Goal: Task Accomplishment & Management: Manage account settings

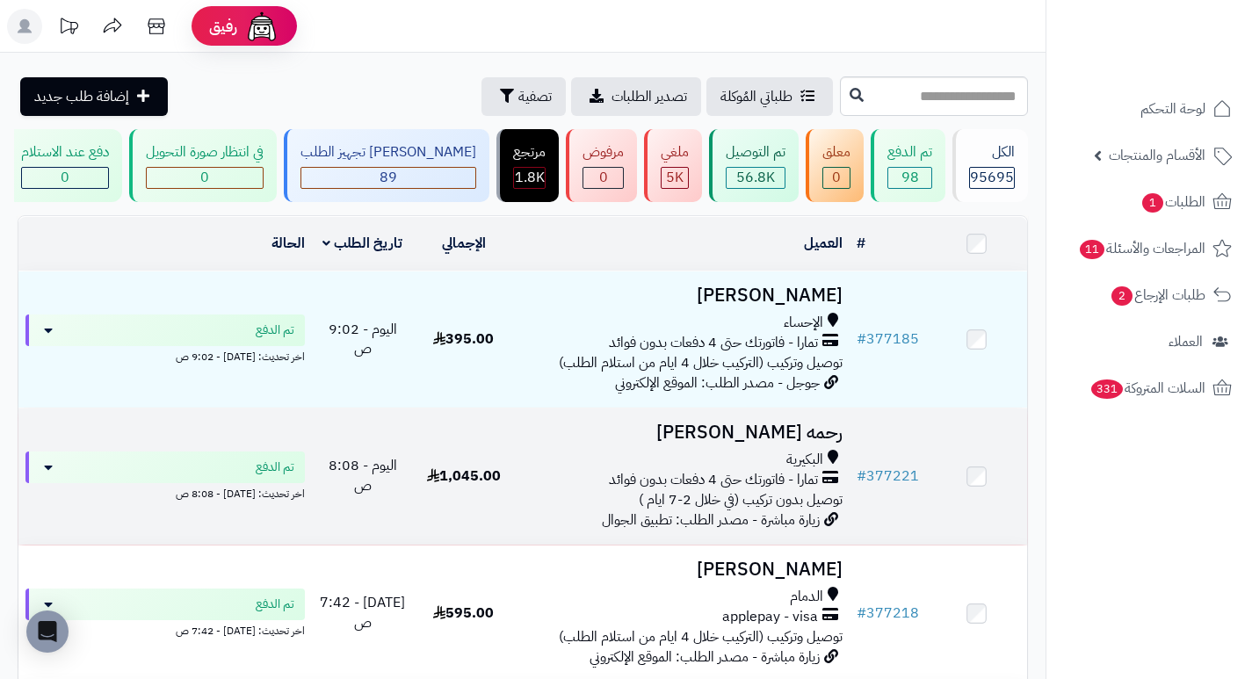
click at [816, 439] on h3 "رحمه الانصاري" at bounding box center [682, 433] width 322 height 20
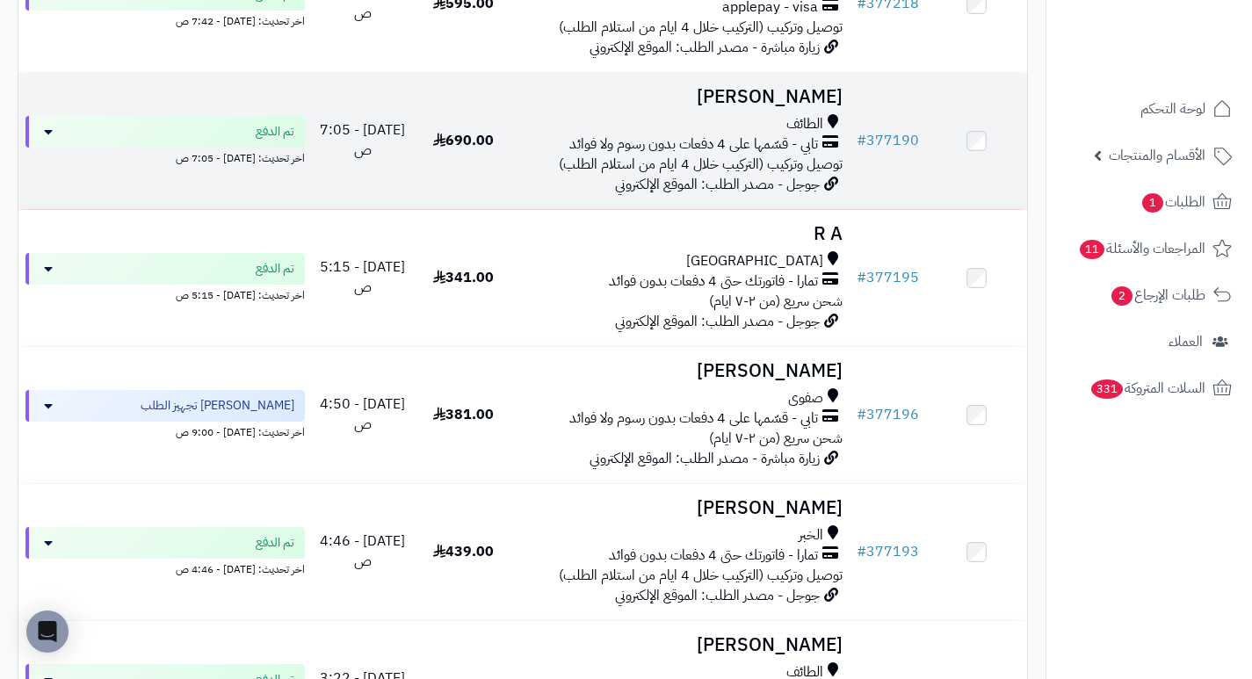
scroll to position [615, 0]
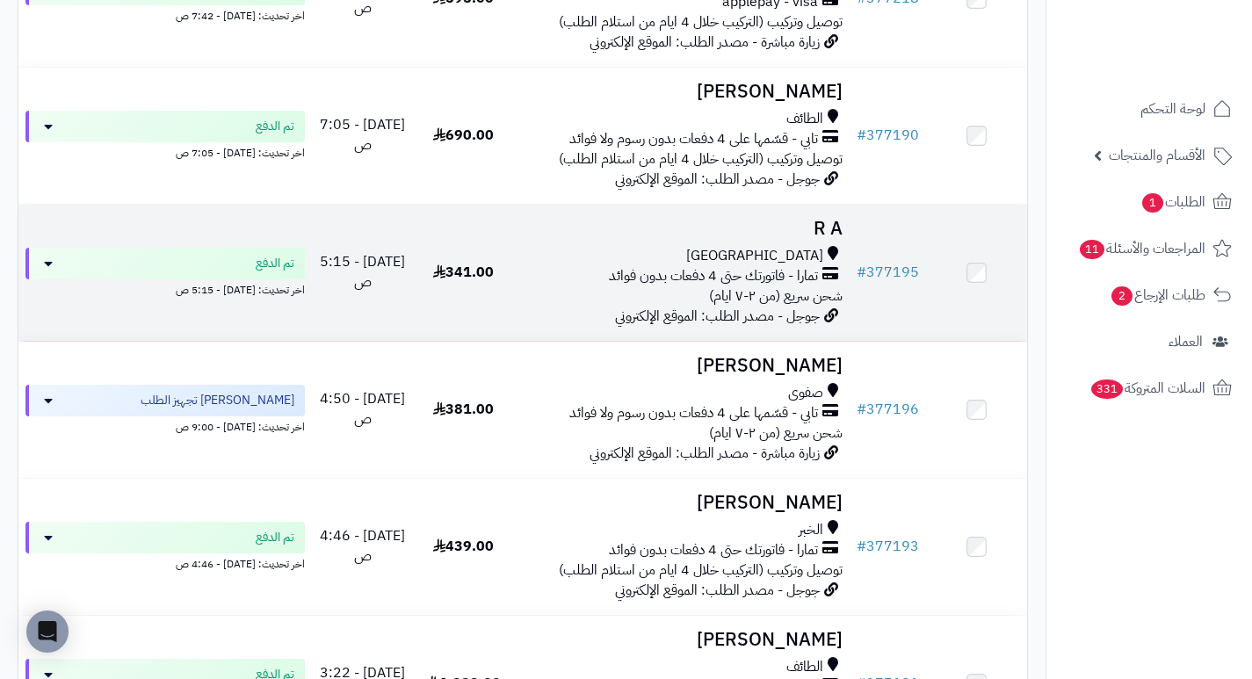
click at [832, 239] on h3 "R A" at bounding box center [682, 229] width 322 height 20
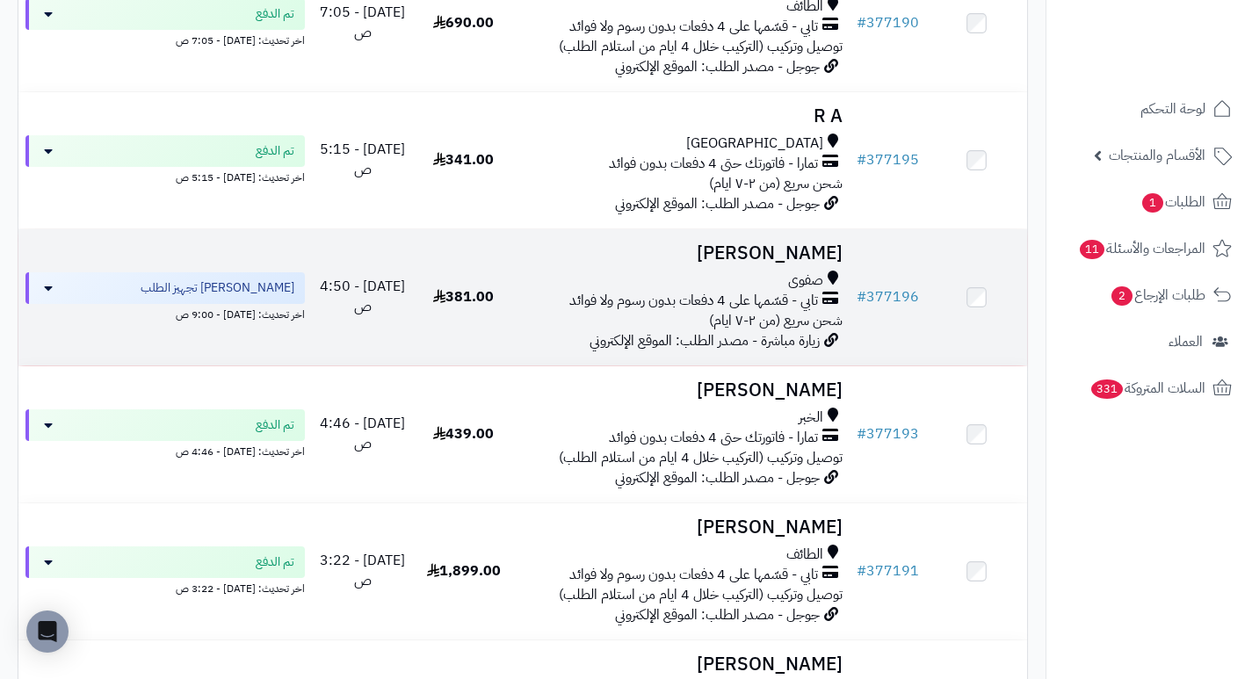
scroll to position [791, 0]
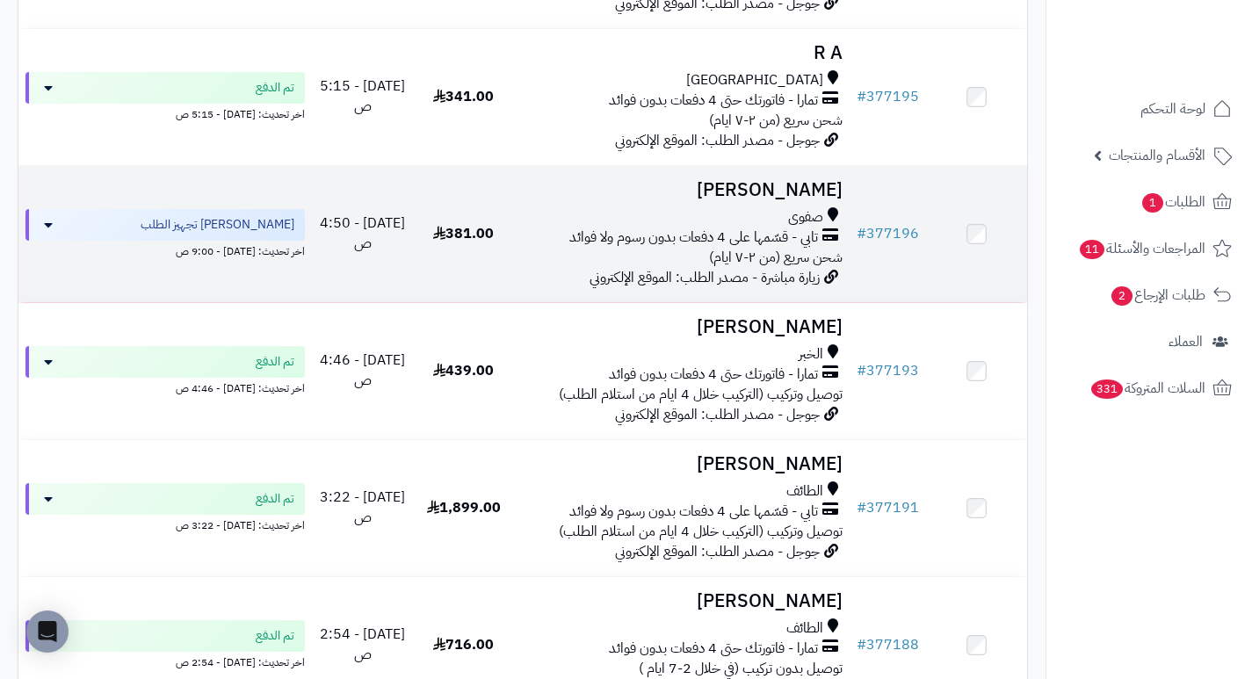
click at [710, 200] on h3 "[PERSON_NAME]" at bounding box center [682, 190] width 322 height 20
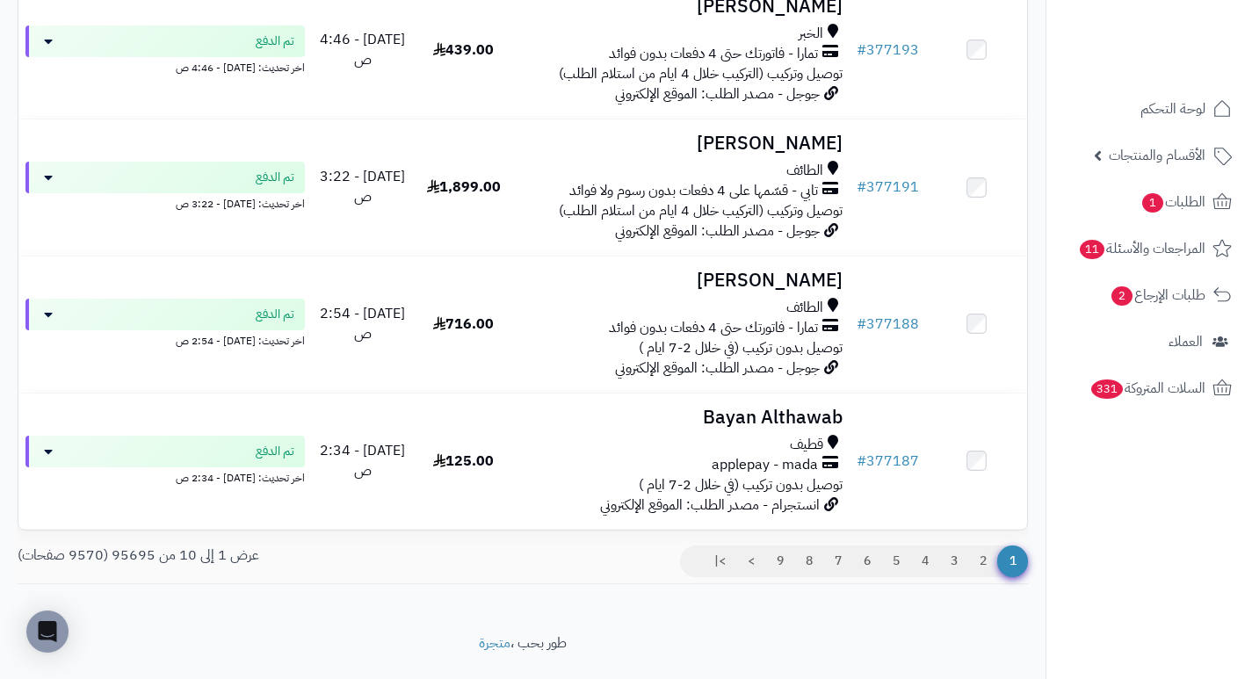
scroll to position [1142, 0]
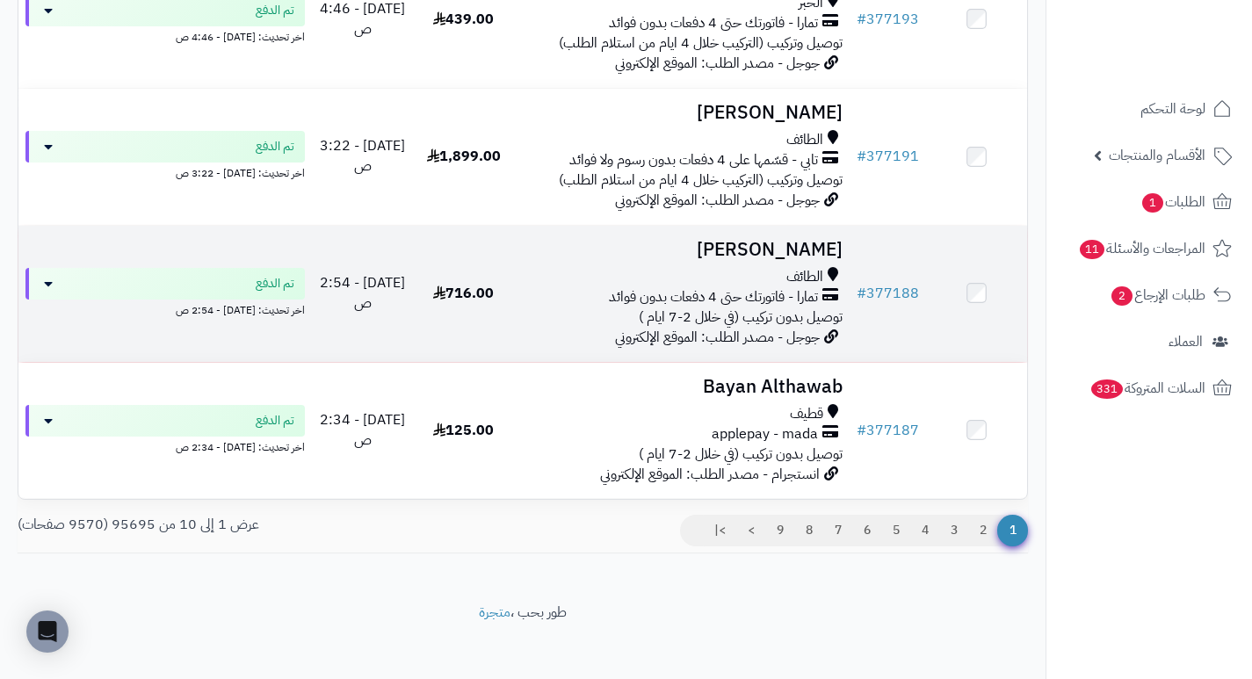
click at [799, 260] on h3 "[PERSON_NAME]" at bounding box center [682, 250] width 322 height 20
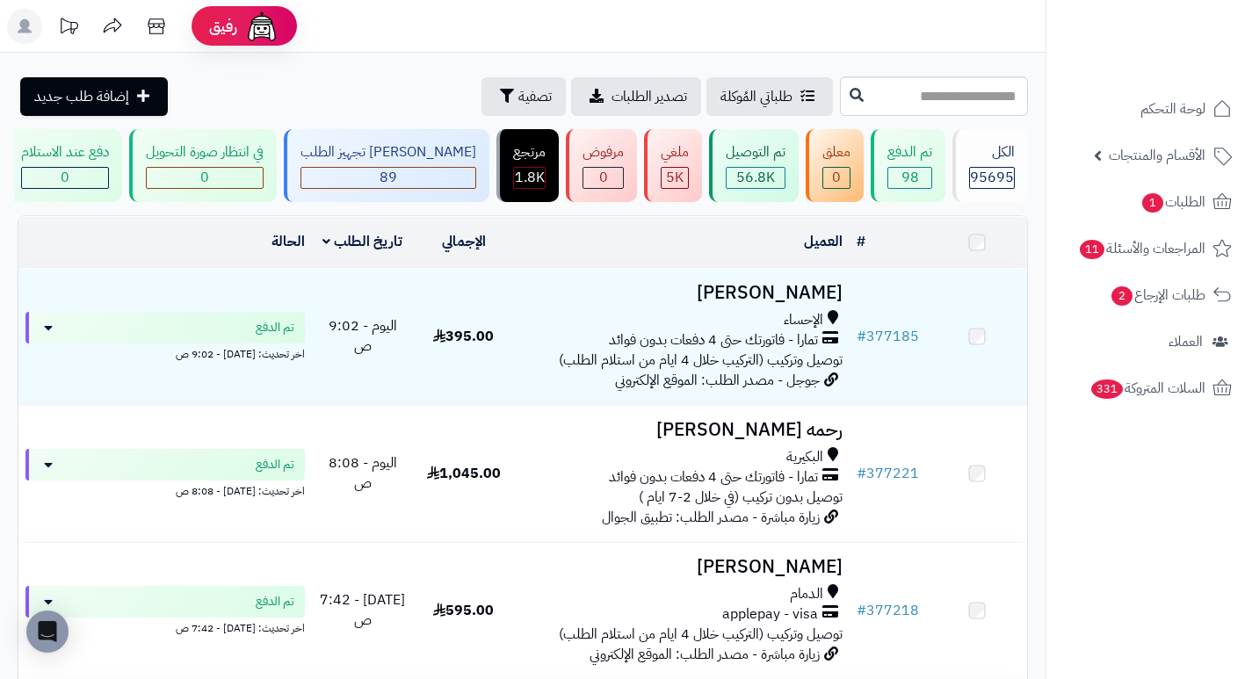
scroll to position [1142, 0]
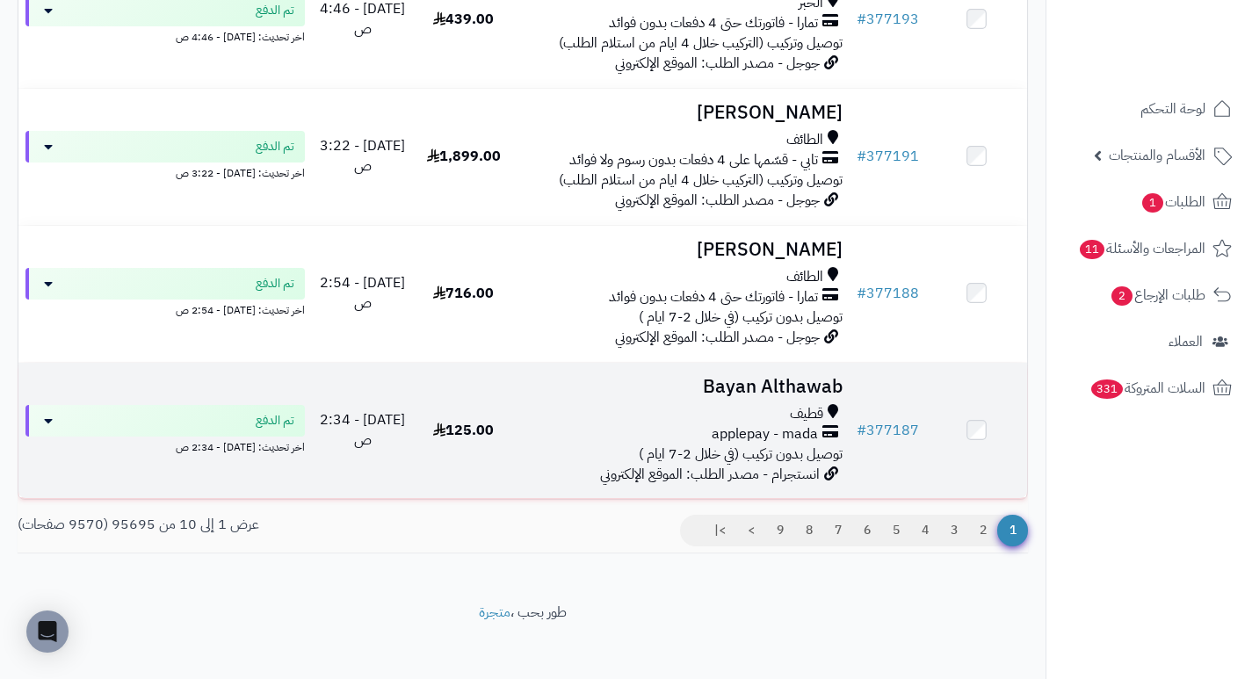
click at [784, 391] on h3 "Bayan Althawab" at bounding box center [682, 387] width 322 height 20
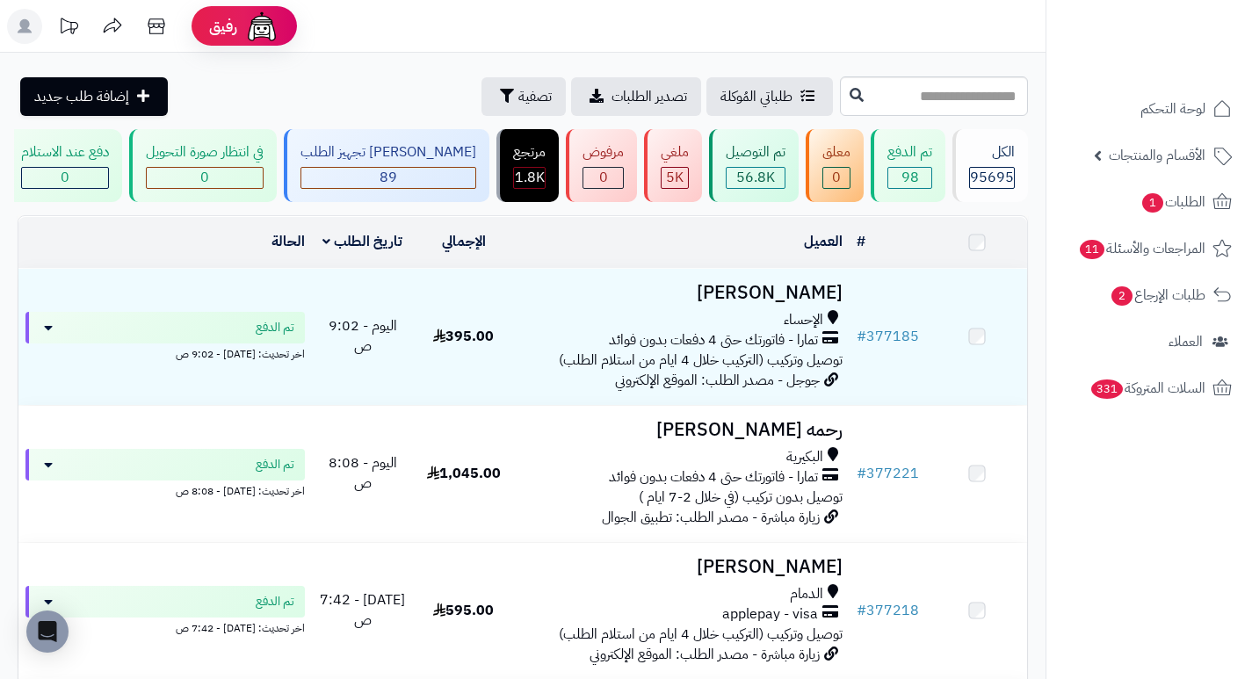
scroll to position [1142, 0]
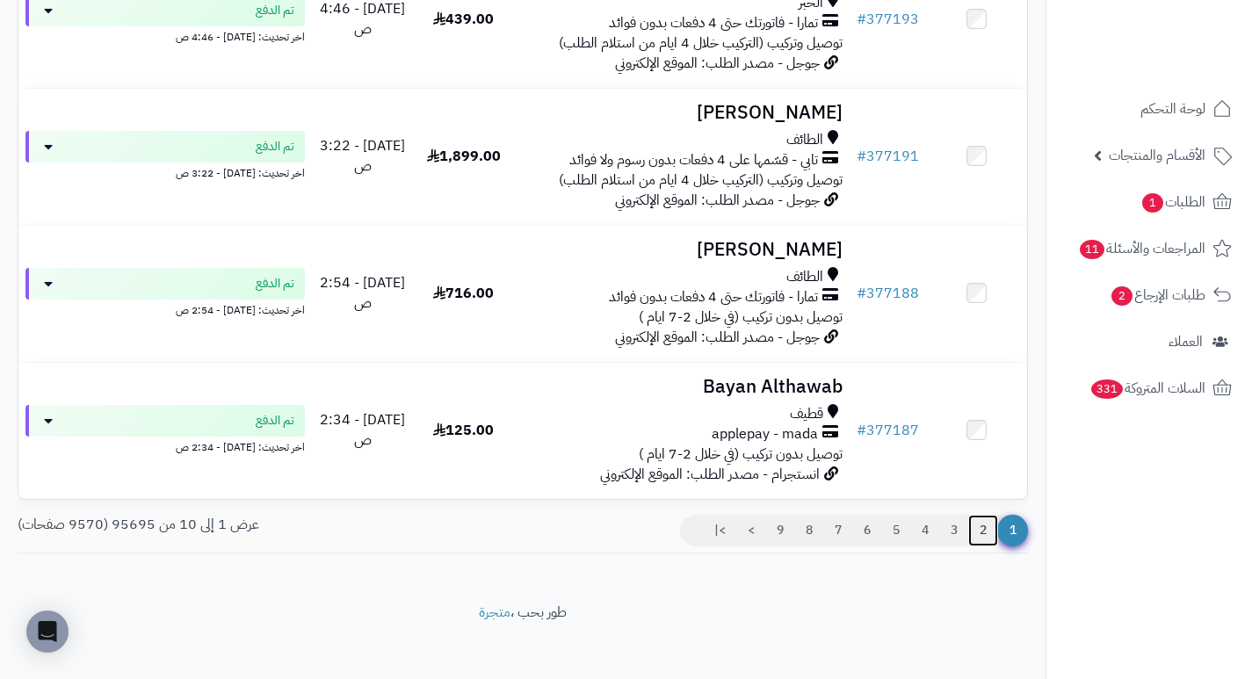
click at [982, 546] on link "2" at bounding box center [983, 531] width 30 height 32
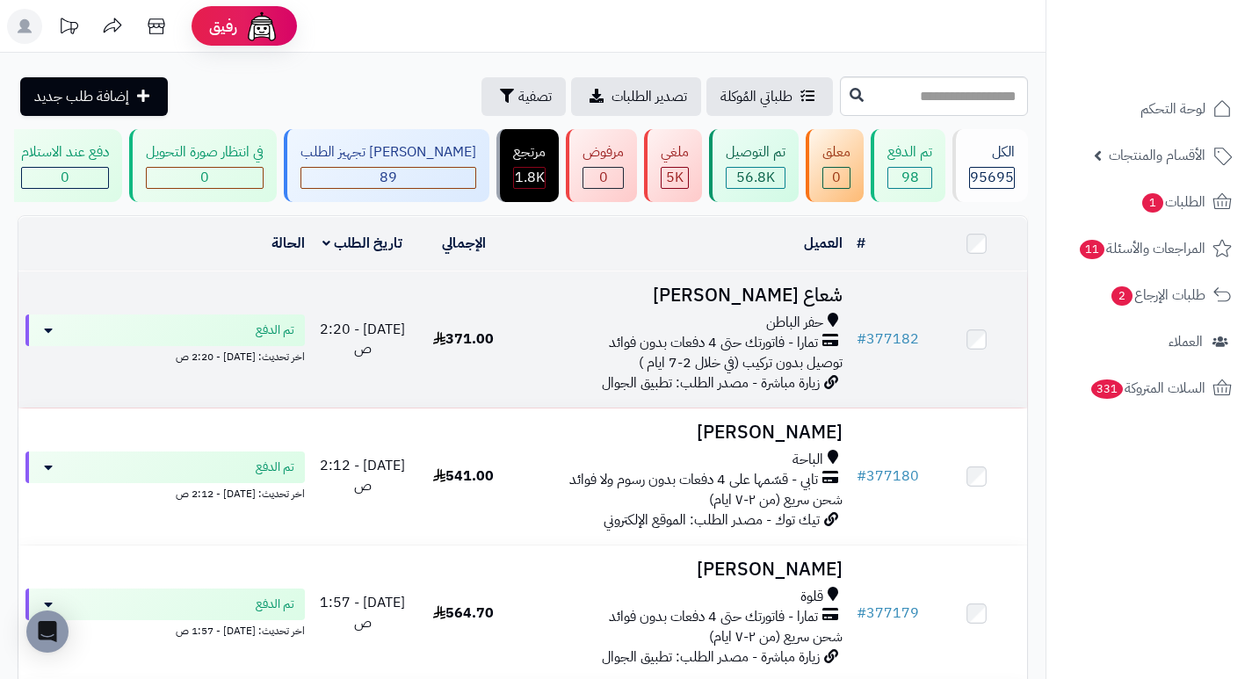
click at [807, 305] on h3 "شعاع العنزي" at bounding box center [682, 295] width 322 height 20
click at [827, 300] on h3 "شعاع [PERSON_NAME]" at bounding box center [682, 295] width 322 height 20
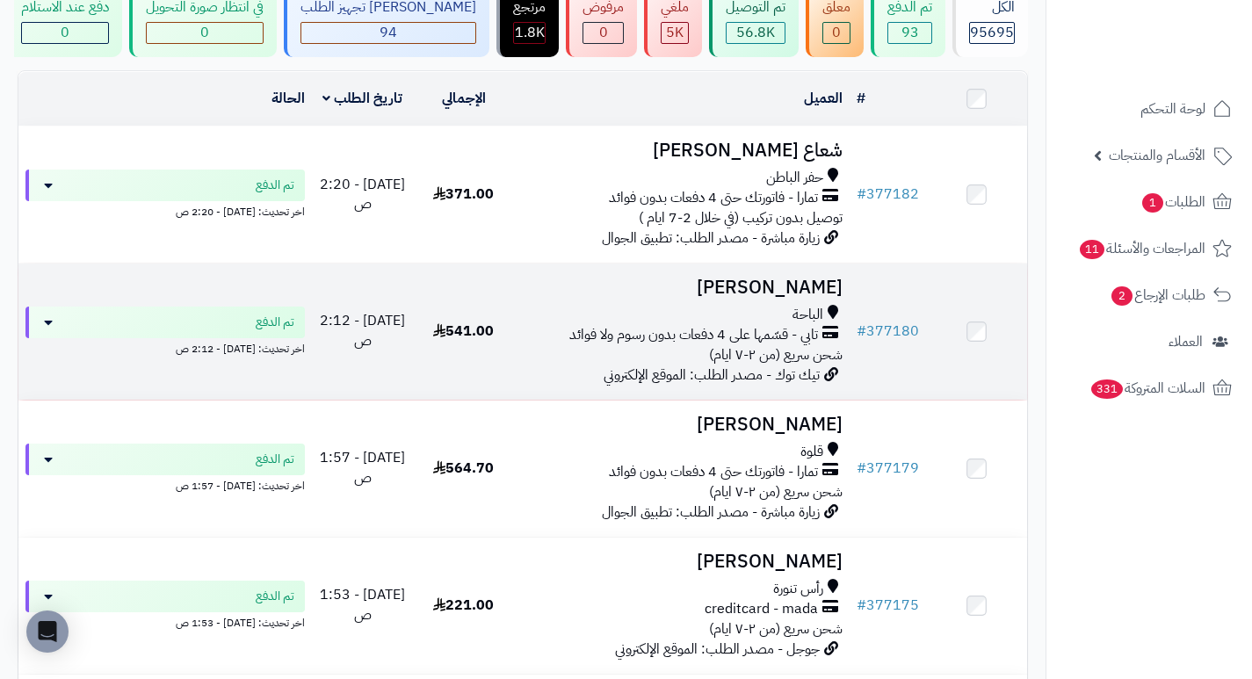
scroll to position [176, 0]
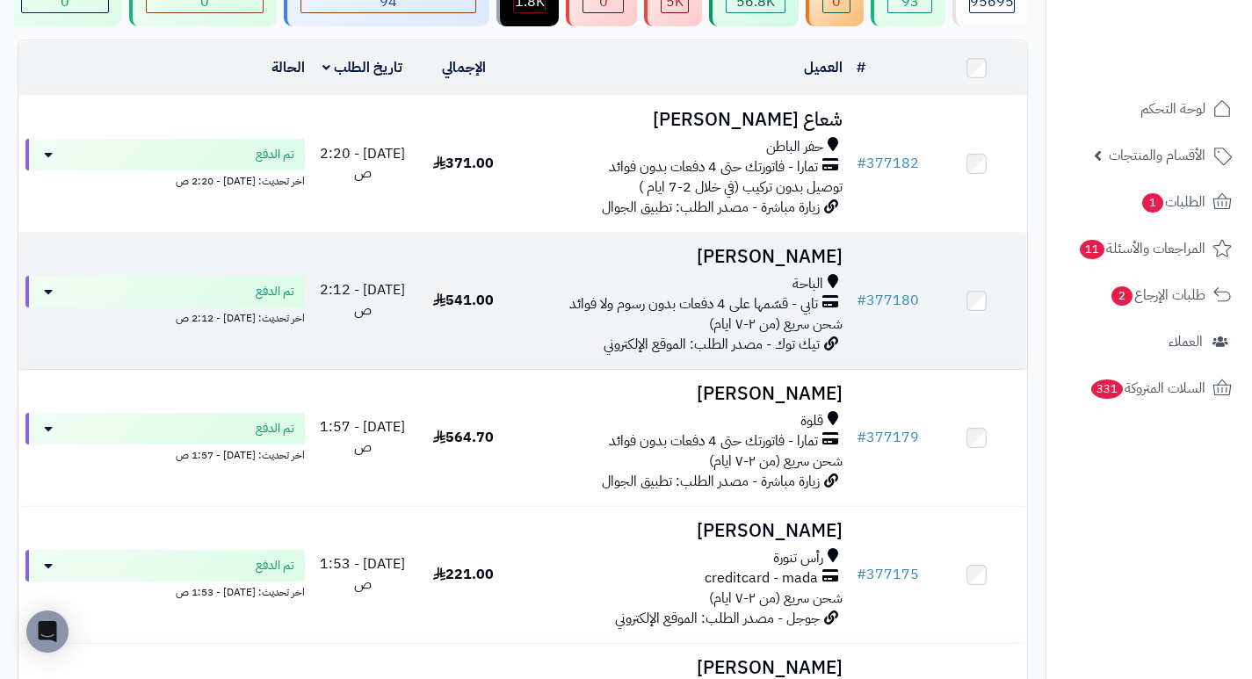
click at [807, 267] on h3 "[PERSON_NAME]" at bounding box center [682, 257] width 322 height 20
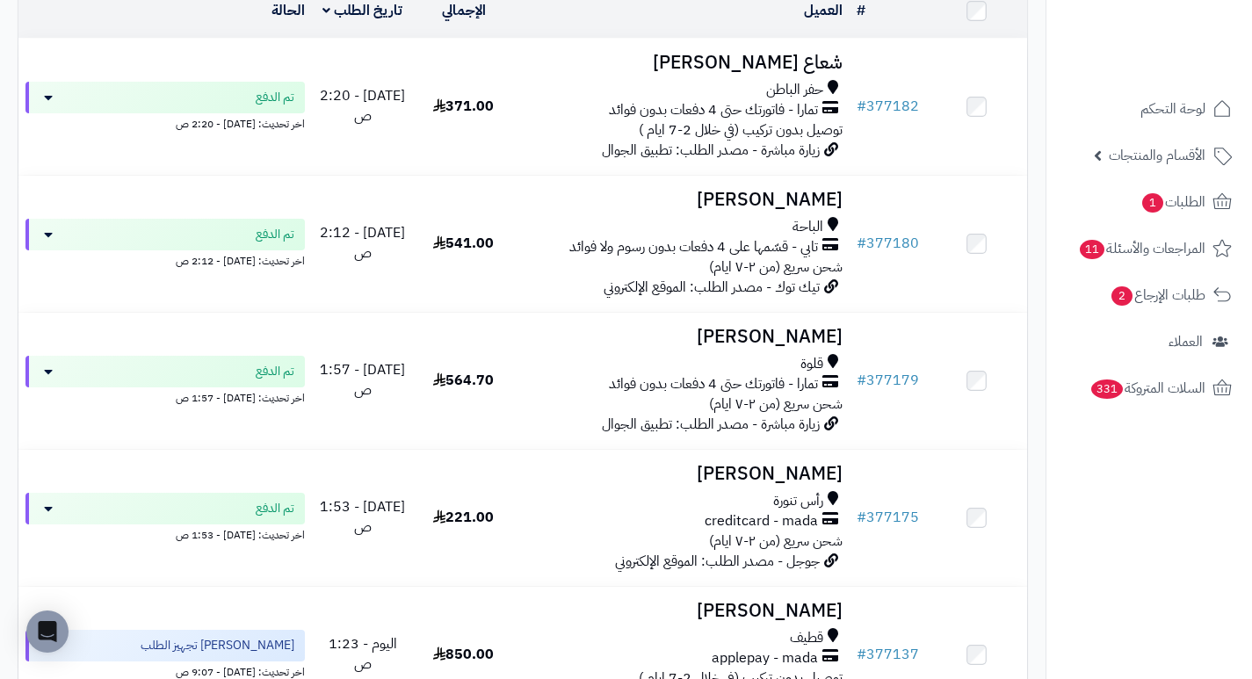
scroll to position [351, 0]
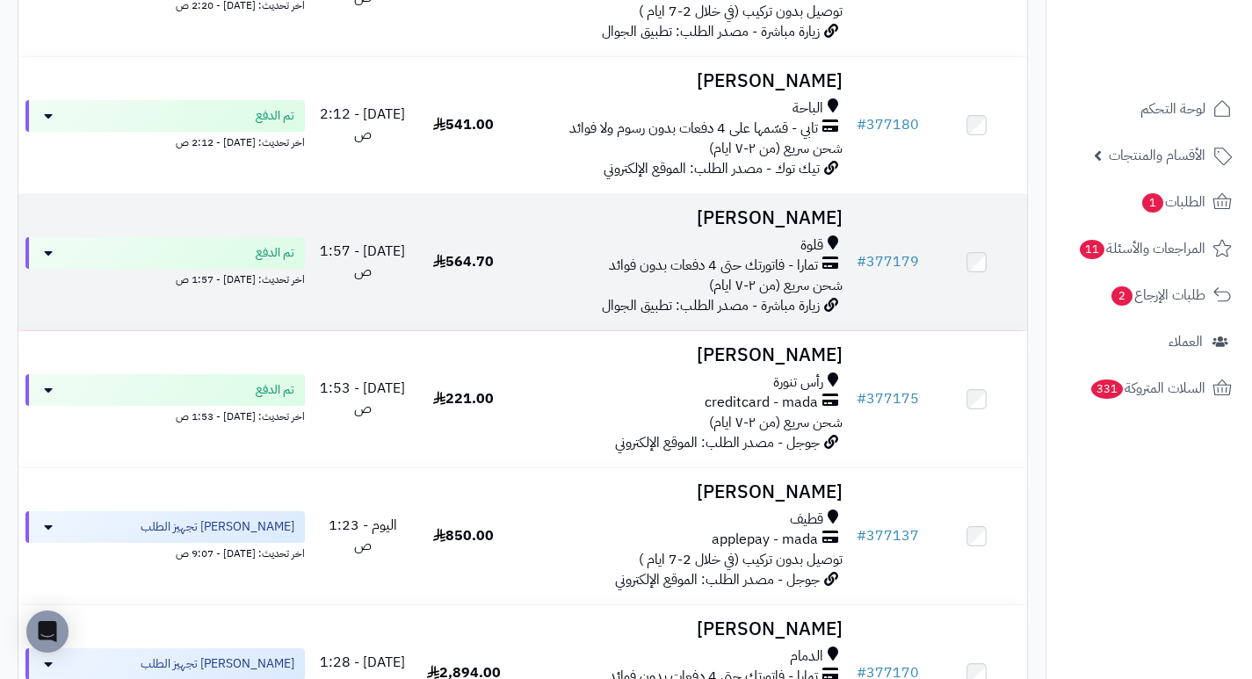
click at [813, 228] on h3 "[PERSON_NAME]" at bounding box center [682, 218] width 322 height 20
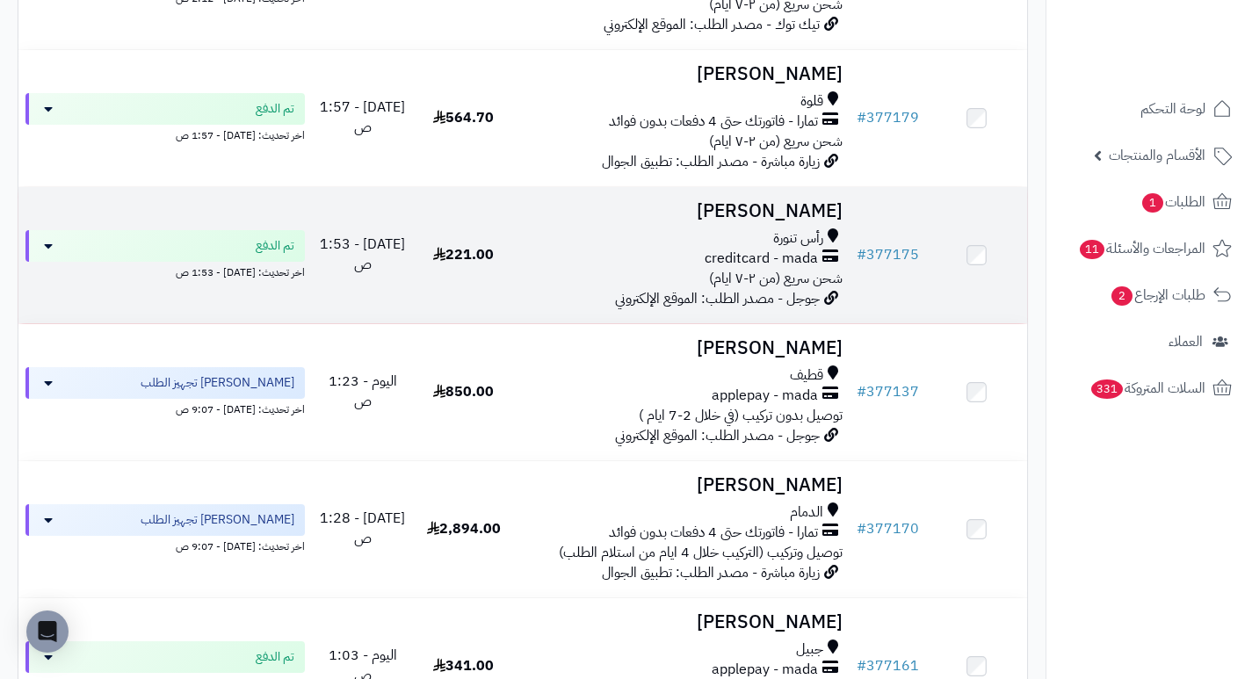
scroll to position [527, 0]
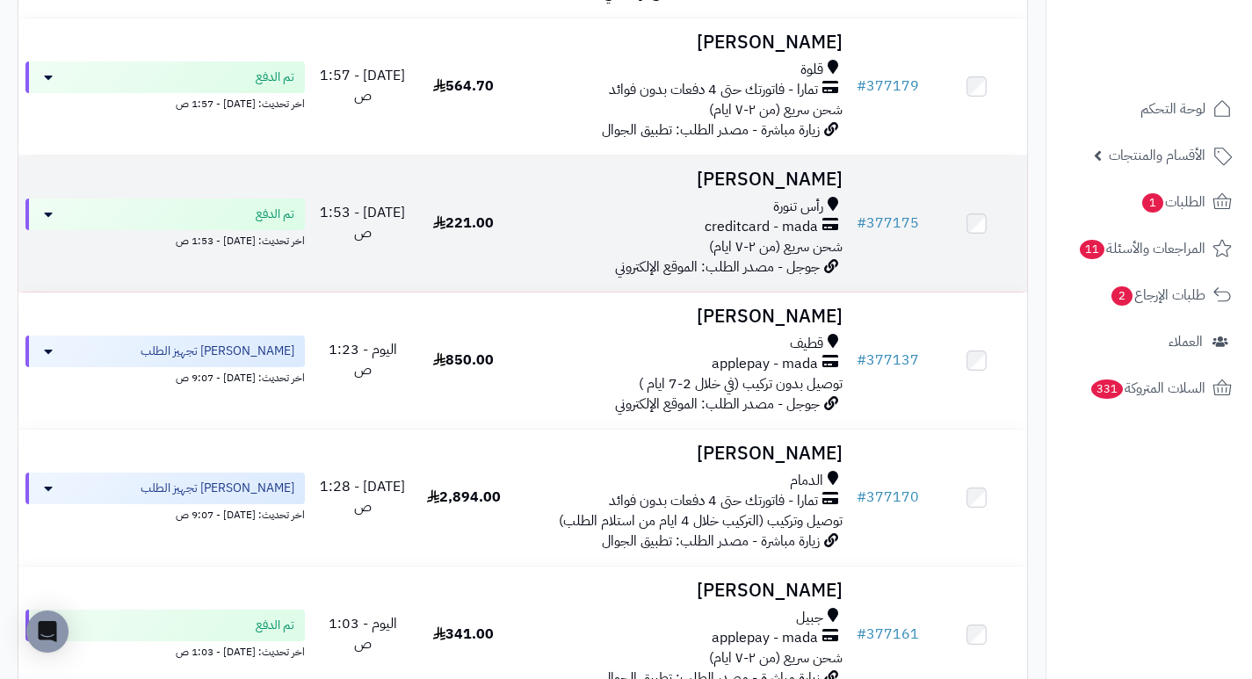
click at [812, 189] on h3 "[PERSON_NAME]" at bounding box center [682, 180] width 322 height 20
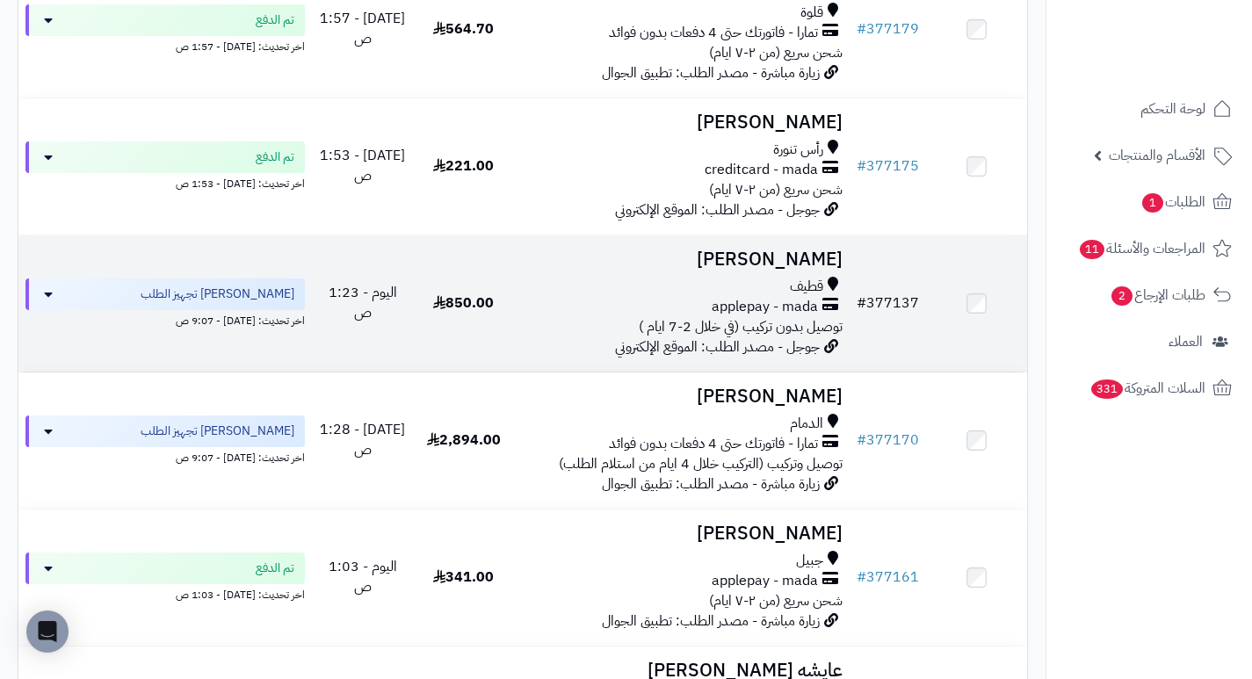
scroll to position [615, 0]
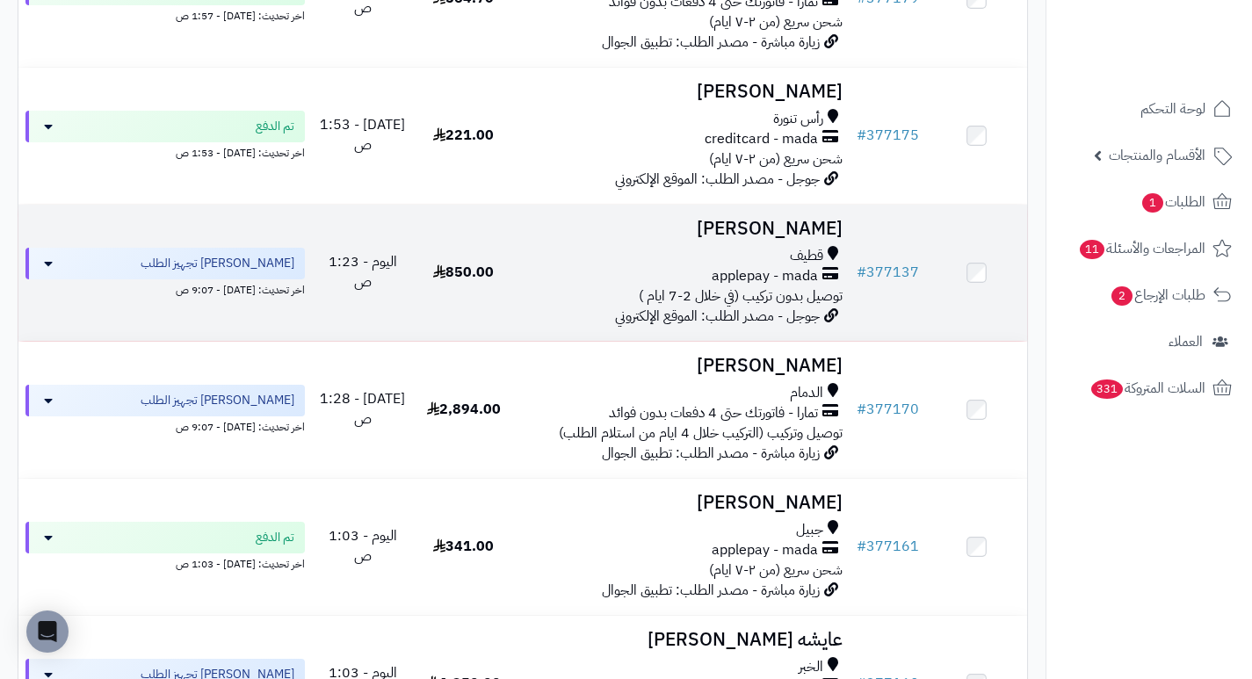
click at [812, 236] on h3 "[PERSON_NAME]" at bounding box center [682, 229] width 322 height 20
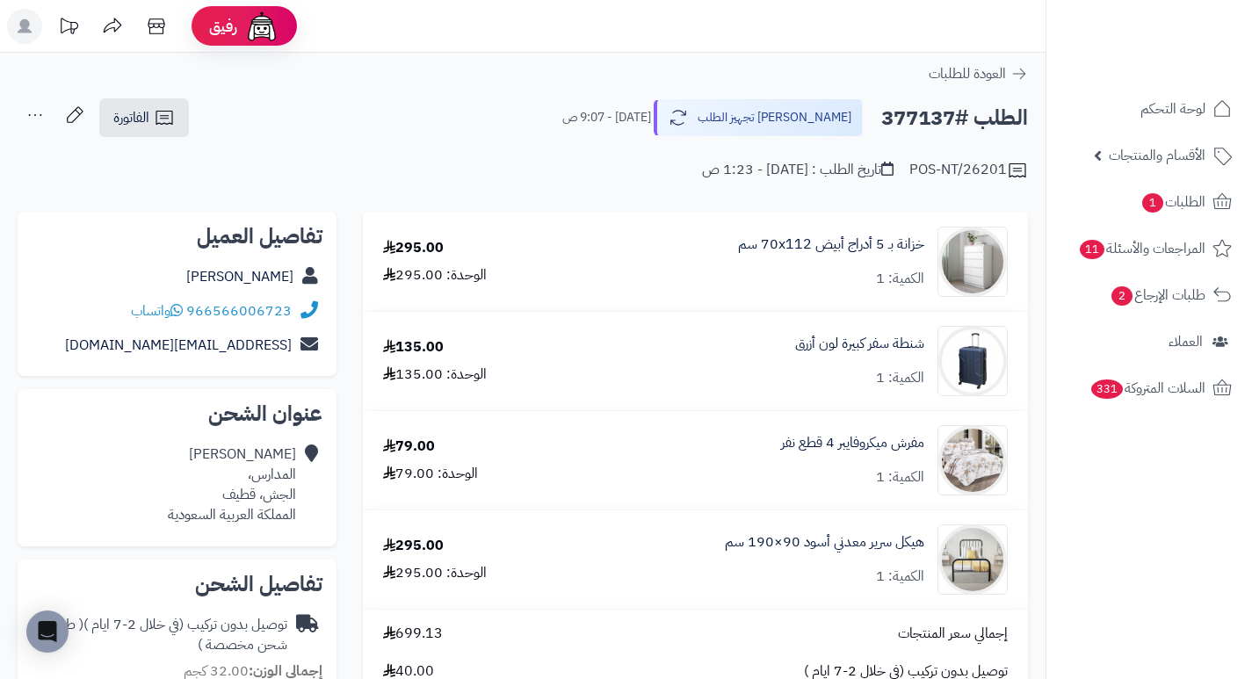
scroll to position [88, 0]
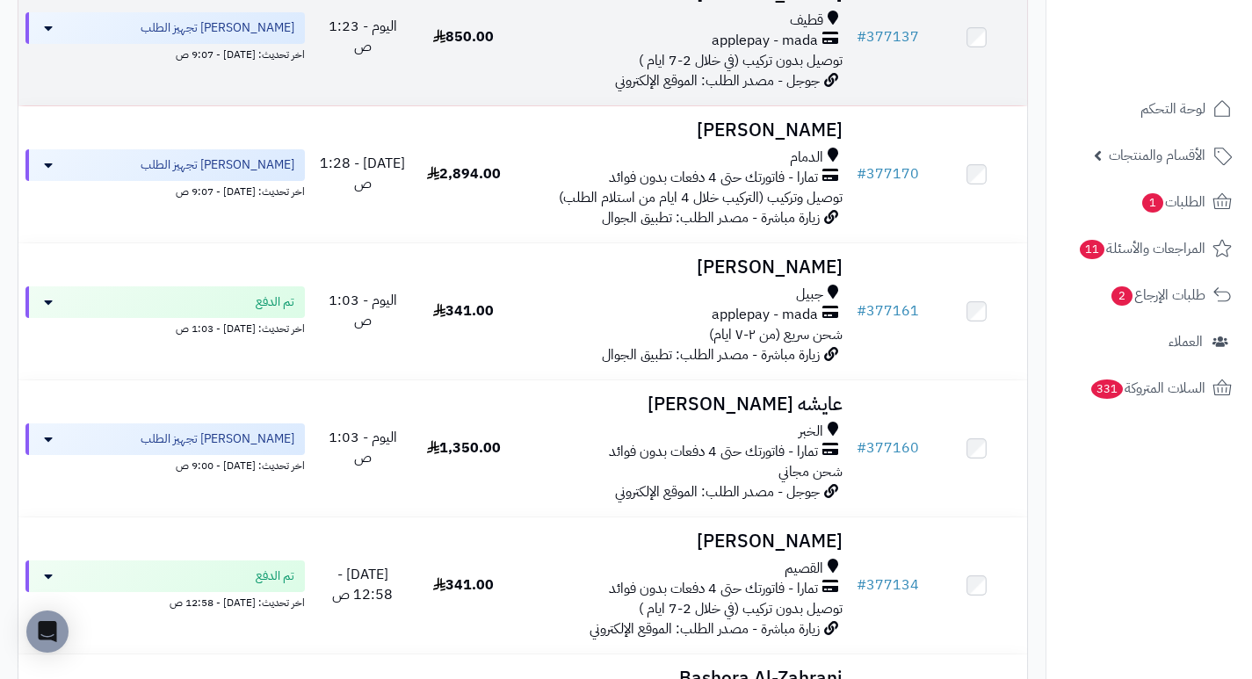
scroll to position [878, 0]
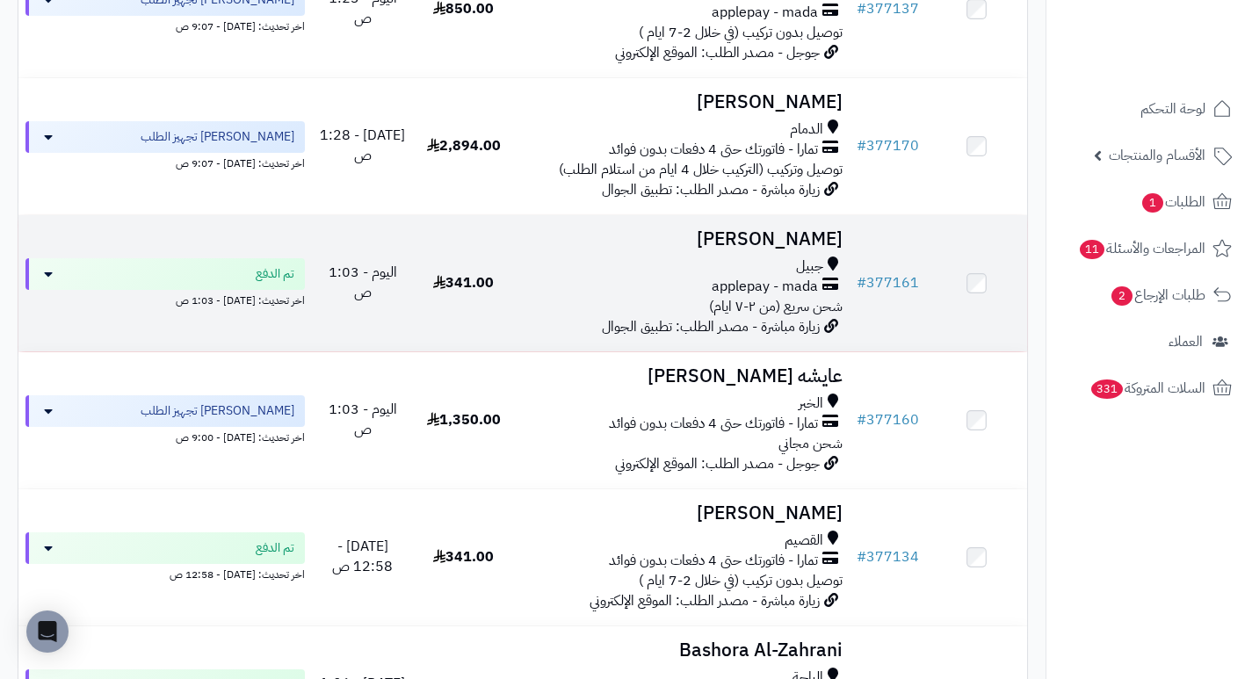
click at [803, 249] on h3 "[PERSON_NAME]" at bounding box center [682, 239] width 322 height 20
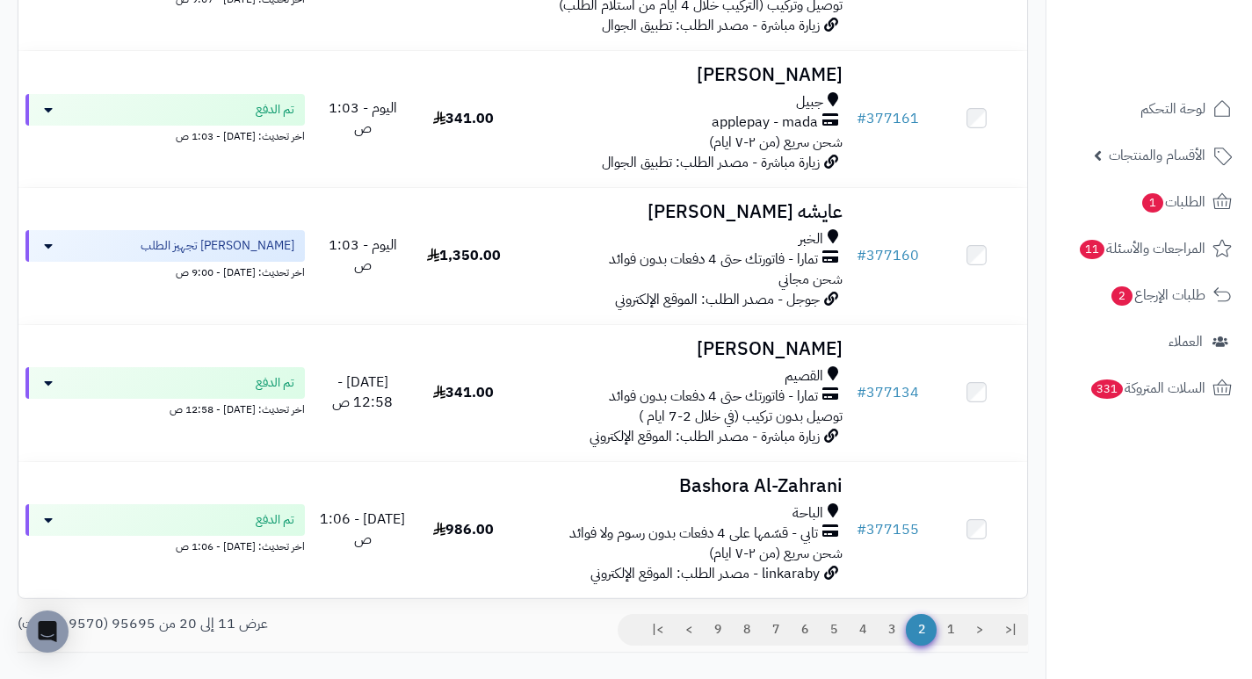
scroll to position [1054, 0]
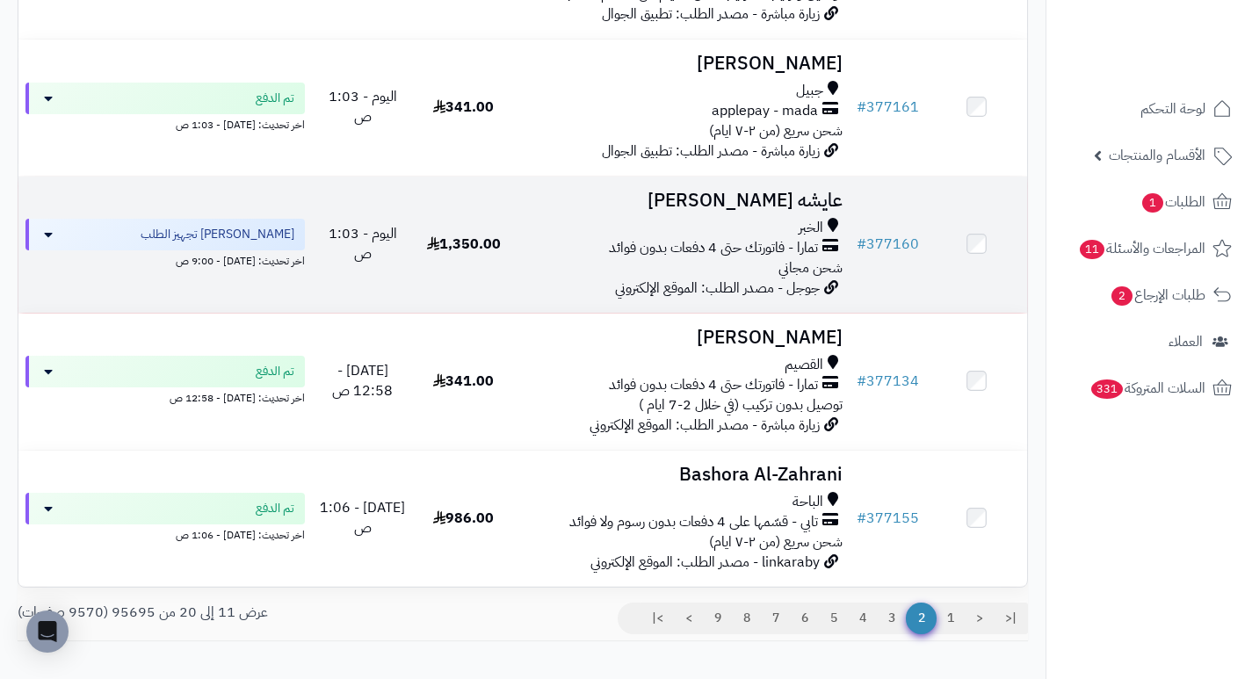
click at [805, 211] on h3 "عايشه [PERSON_NAME]" at bounding box center [682, 201] width 322 height 20
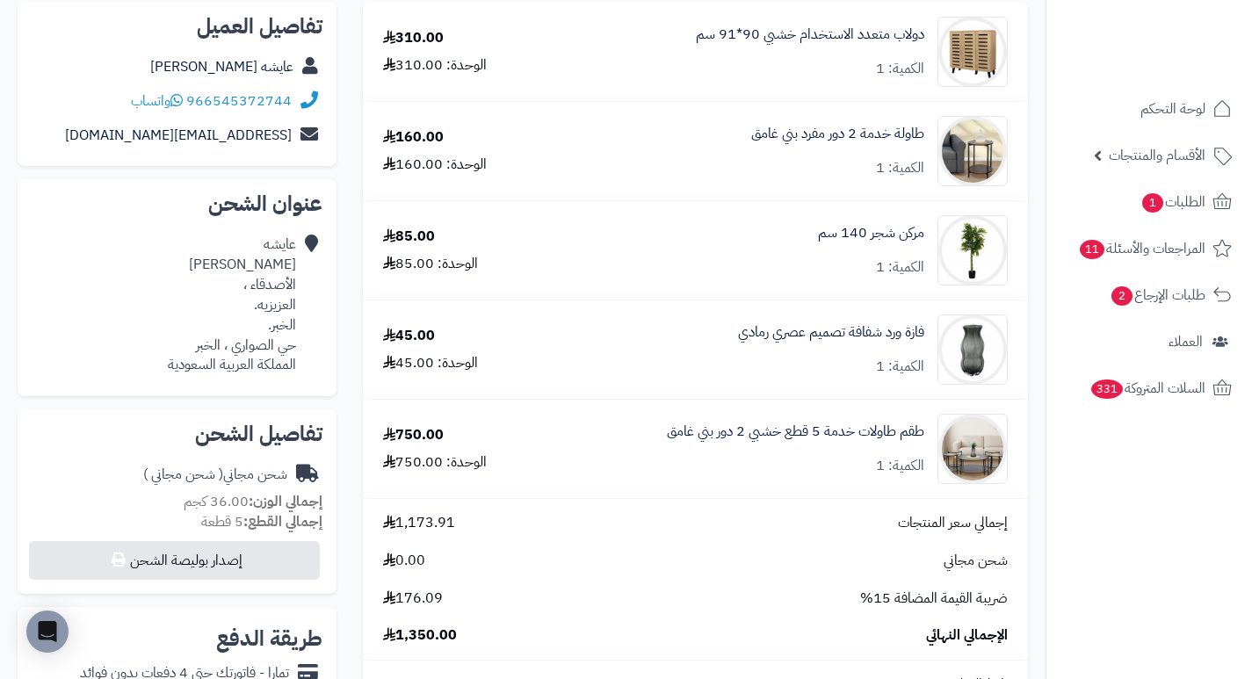
scroll to position [264, 0]
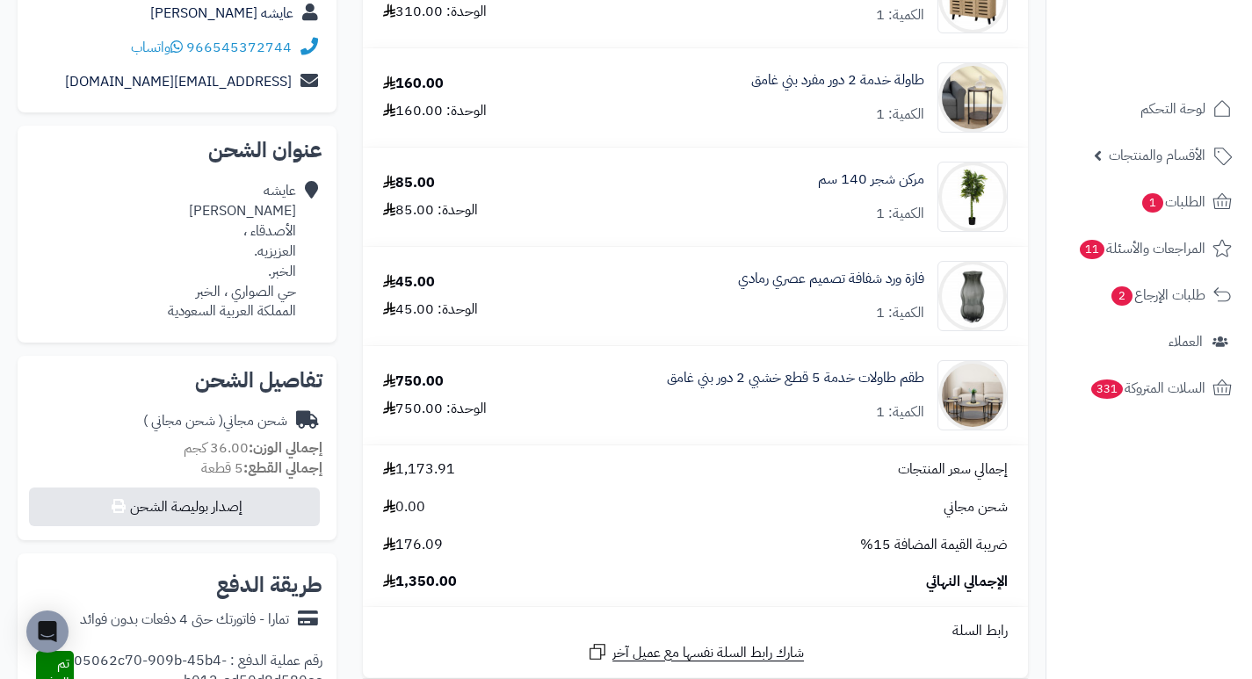
drag, startPoint x: 663, startPoint y: 221, endPoint x: 625, endPoint y: 213, distance: 39.6
click at [621, 214] on div "مركن شجر 140 سم الكمية: 1" at bounding box center [787, 197] width 468 height 70
drag, startPoint x: 697, startPoint y: 213, endPoint x: 637, endPoint y: 237, distance: 64.3
click at [637, 237] on td "مركن شجر 140 سم الكمية: 1" at bounding box center [787, 197] width 482 height 98
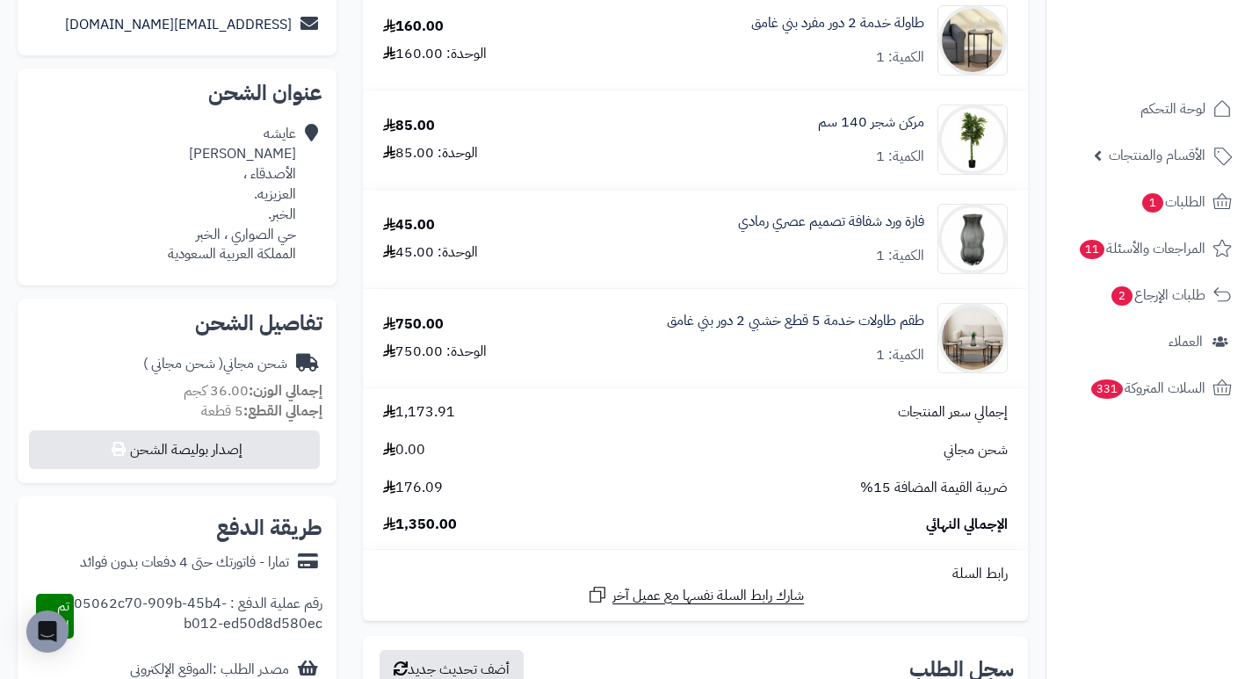
scroll to position [351, 0]
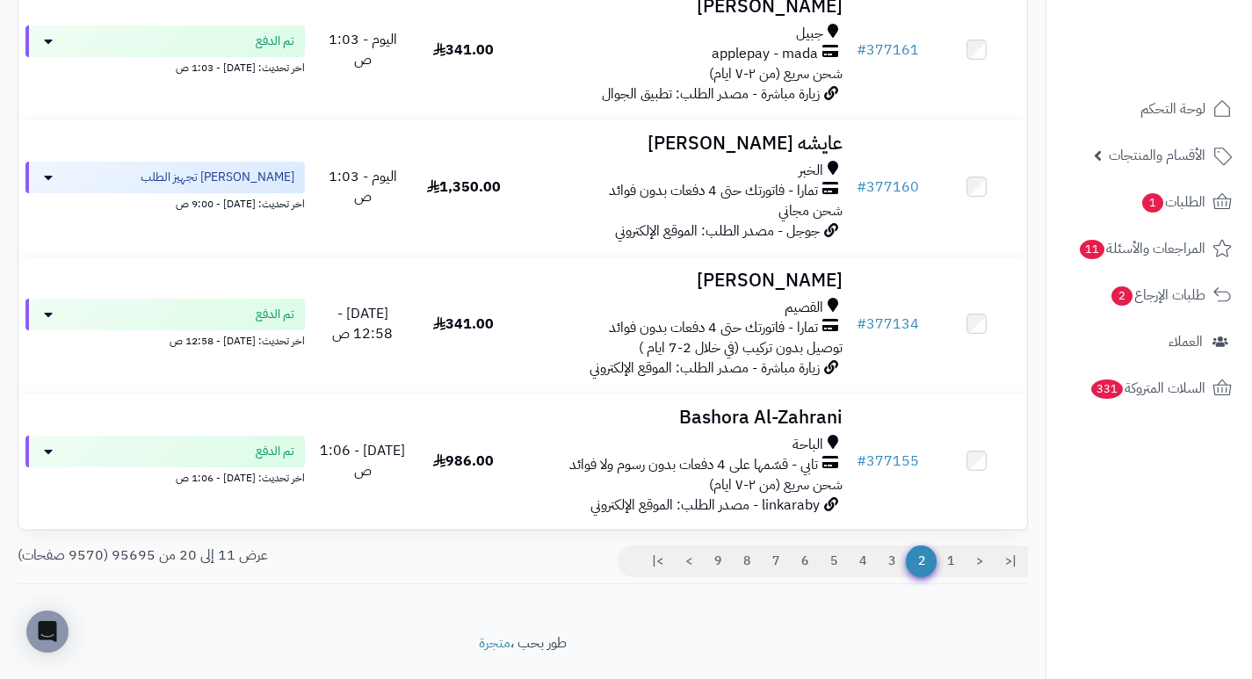
scroll to position [1142, 0]
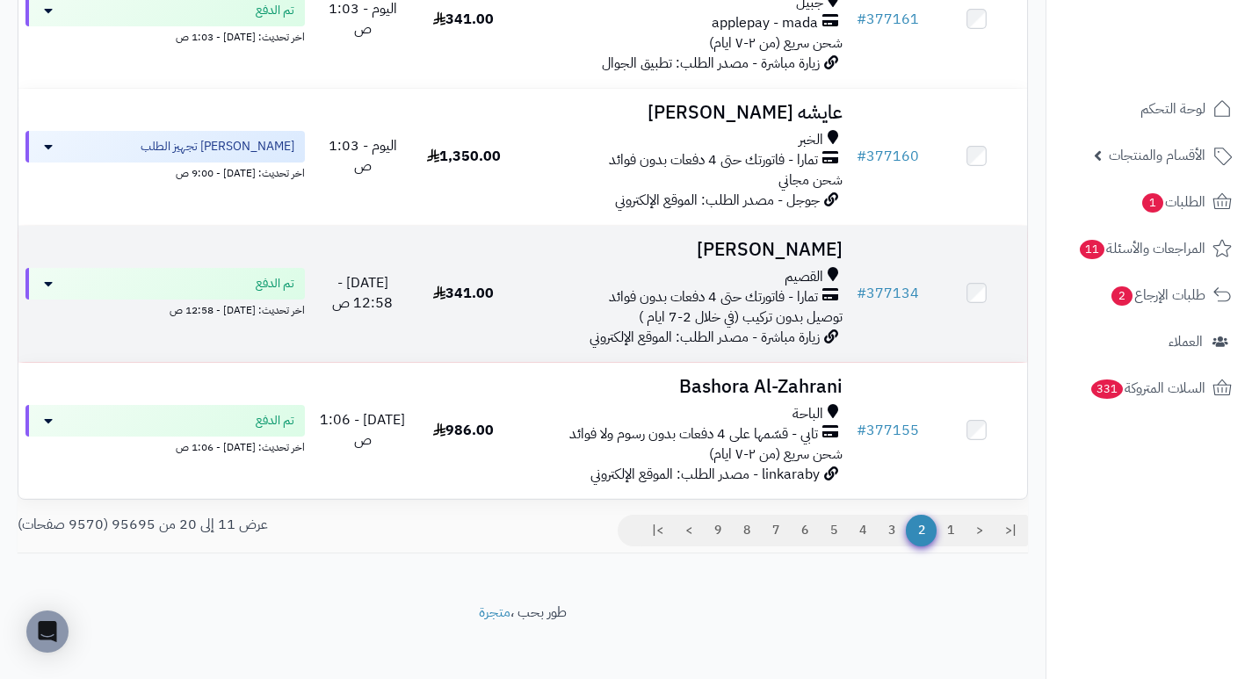
click at [829, 259] on h3 "مها الحربي" at bounding box center [682, 250] width 322 height 20
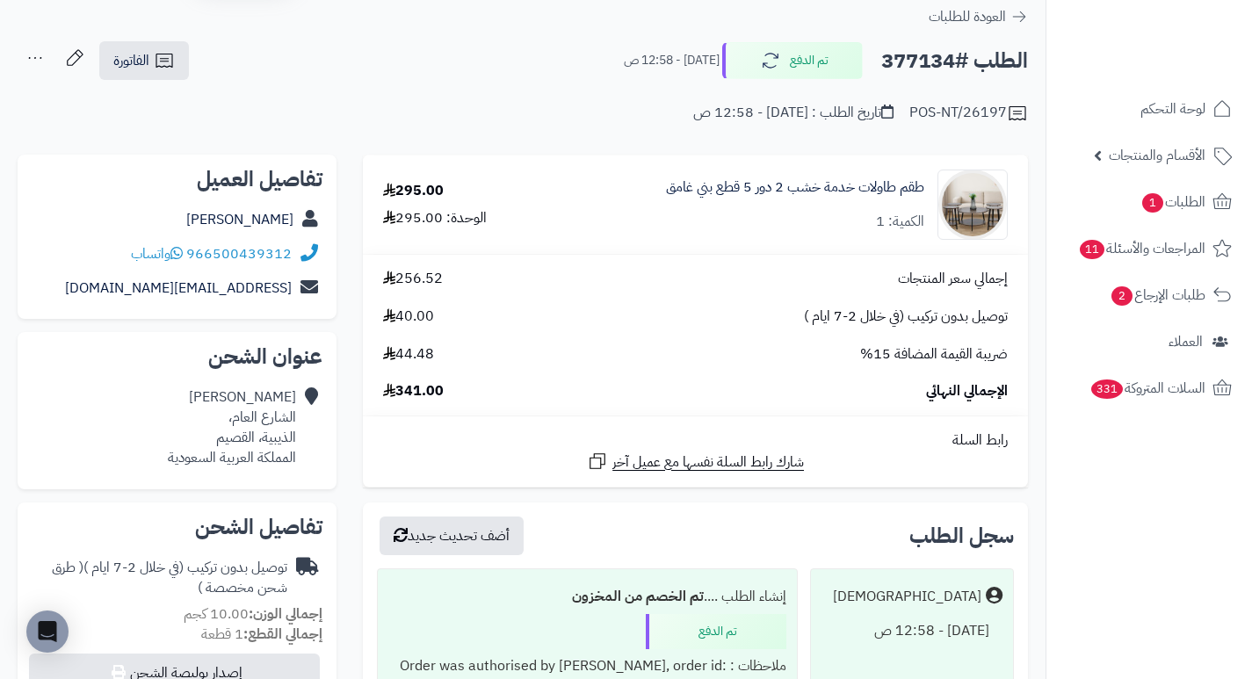
scroll to position [88, 0]
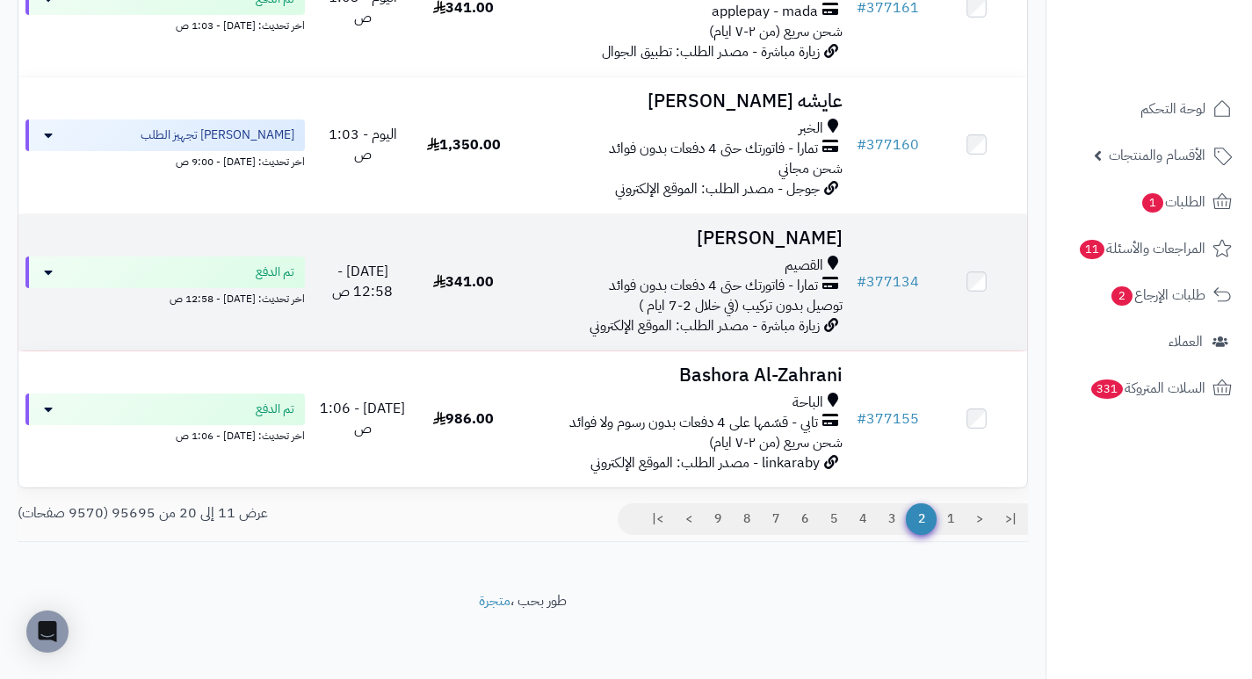
scroll to position [1164, 0]
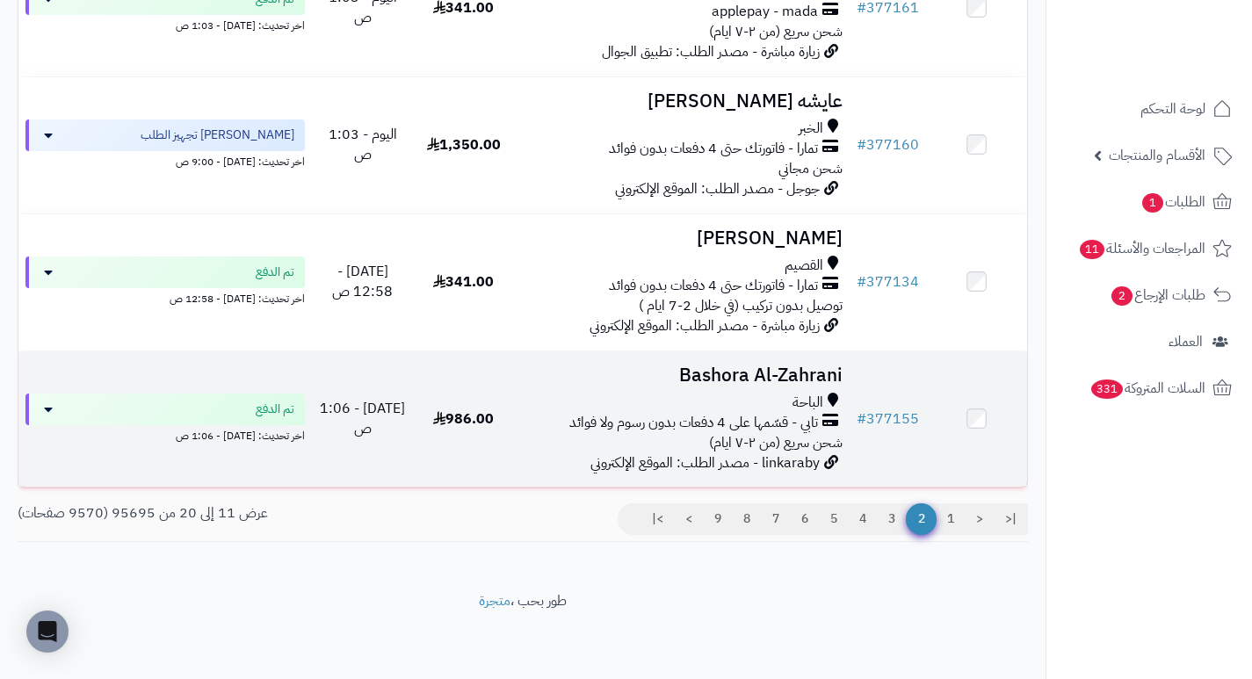
click at [811, 370] on h3 "Bashora Al-Zahrani" at bounding box center [682, 375] width 322 height 20
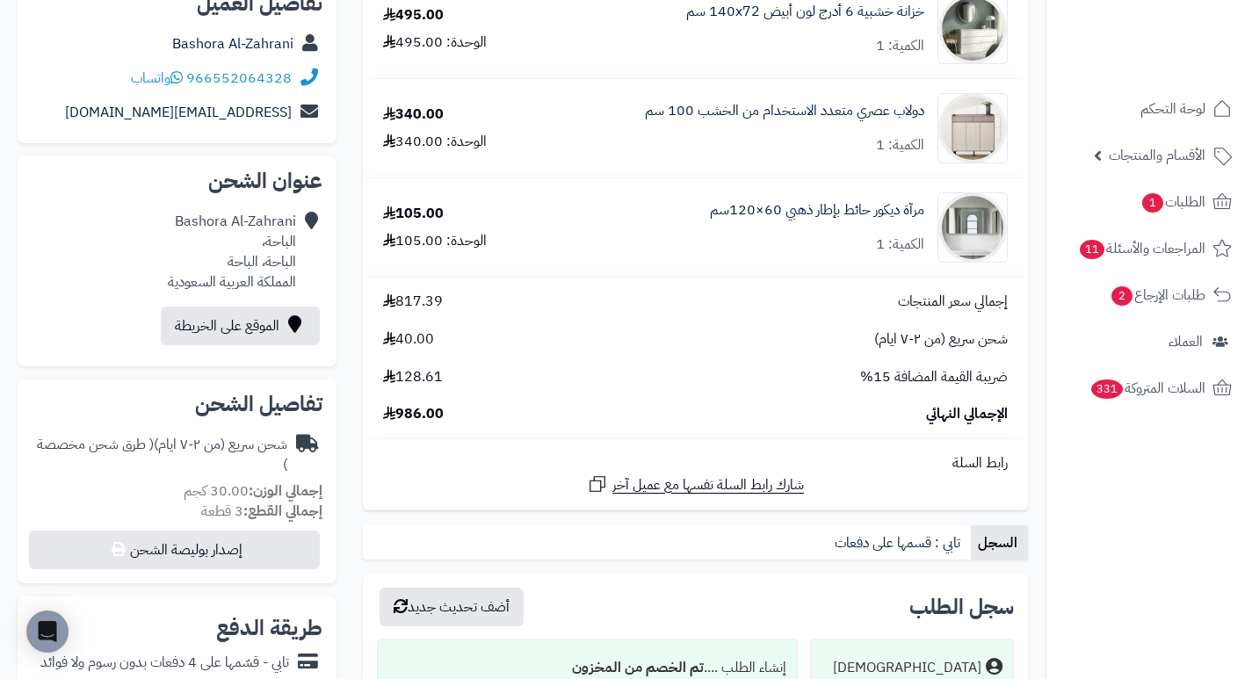
scroll to position [264, 0]
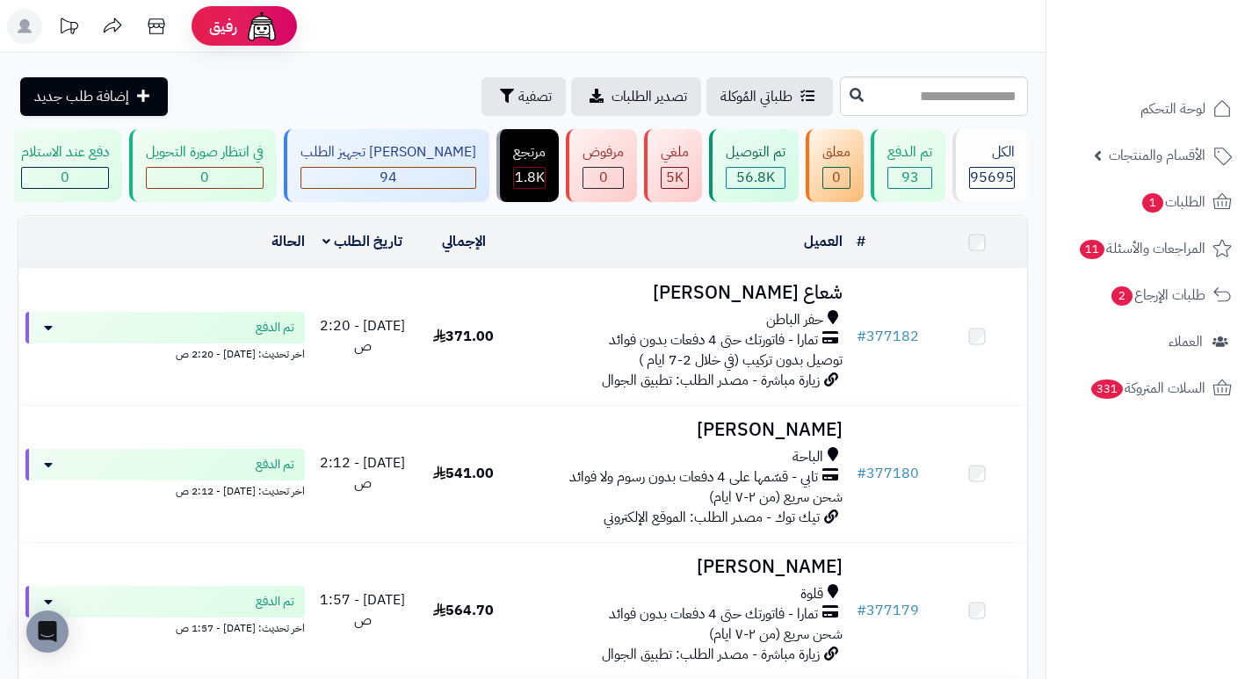
scroll to position [1164, 0]
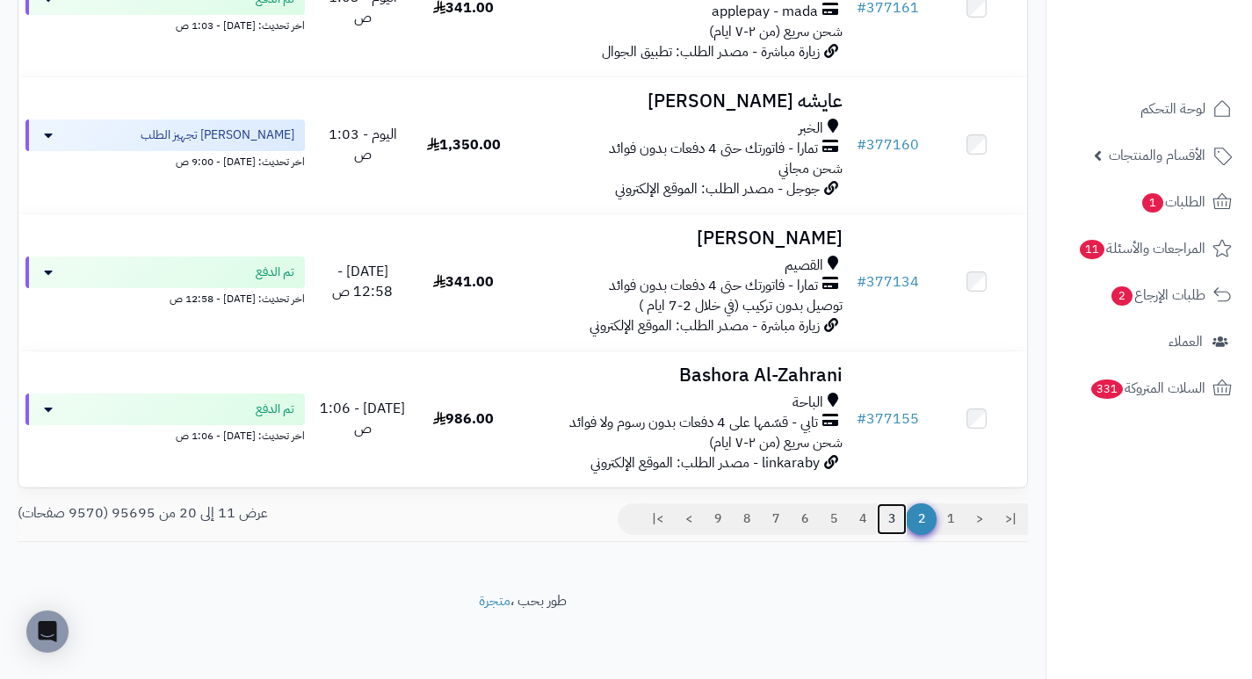
click at [893, 516] on link "3" at bounding box center [892, 519] width 30 height 32
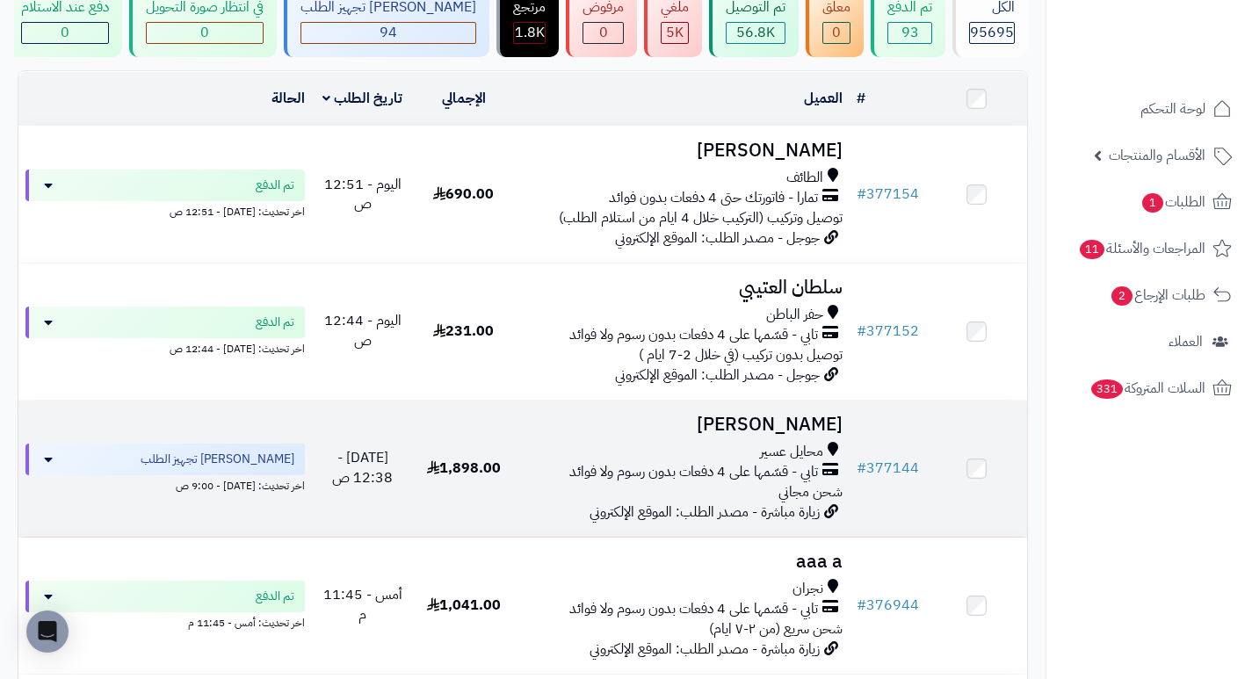
scroll to position [176, 0]
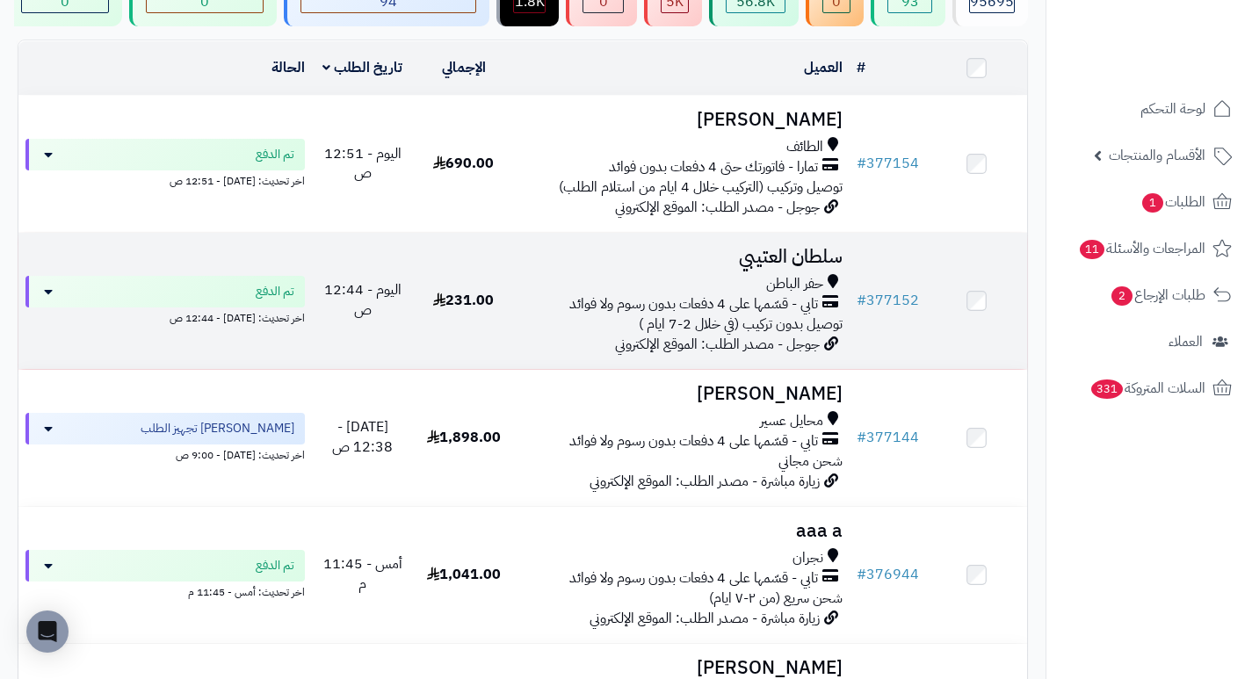
click at [797, 267] on h3 "سلطان العتيبي" at bounding box center [682, 257] width 322 height 20
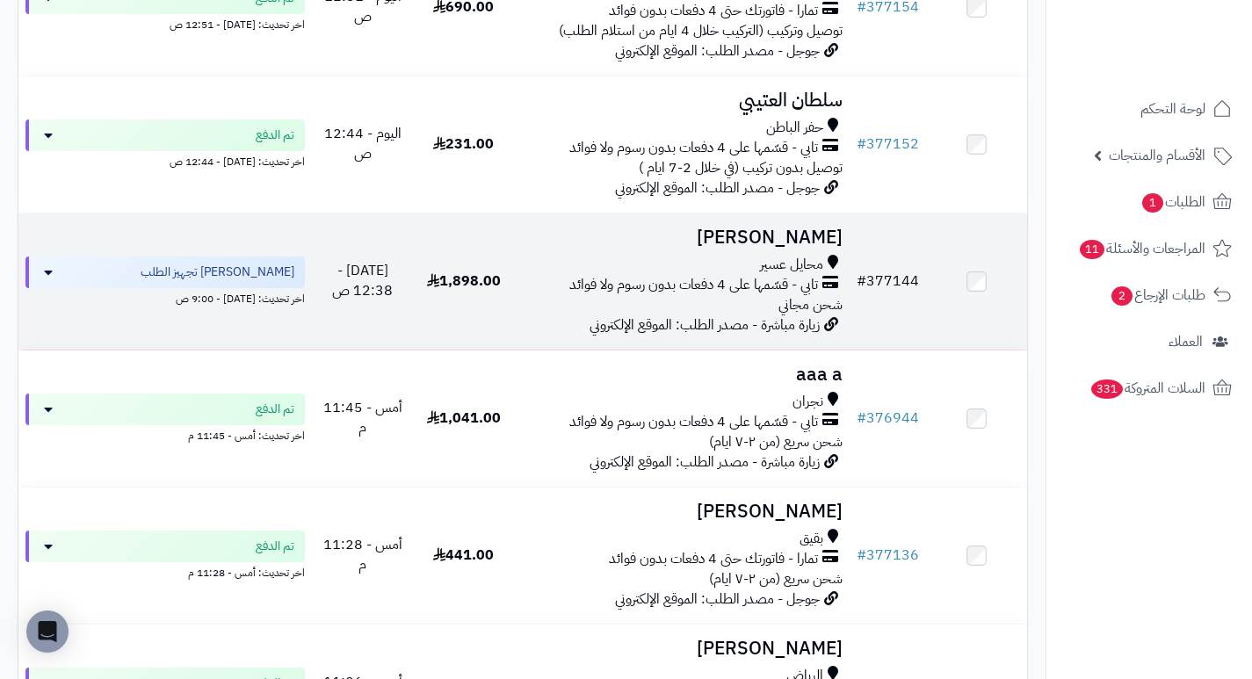
scroll to position [351, 0]
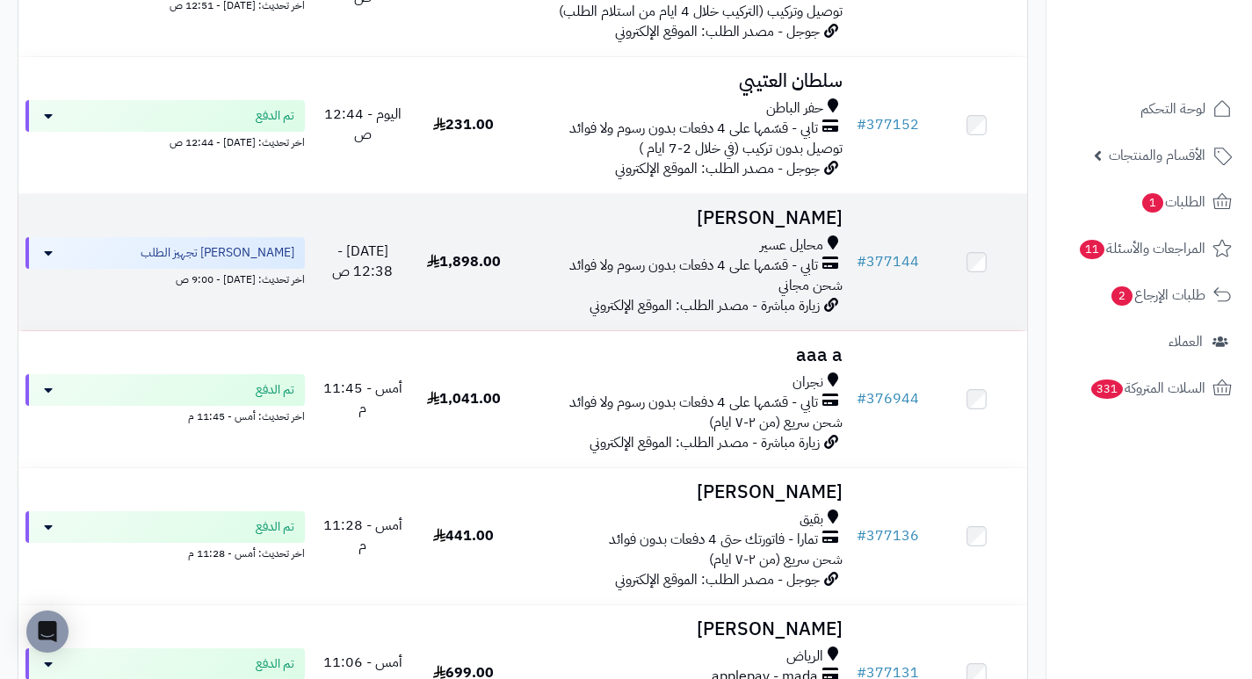
click at [773, 224] on h3 "[PERSON_NAME]" at bounding box center [682, 218] width 322 height 20
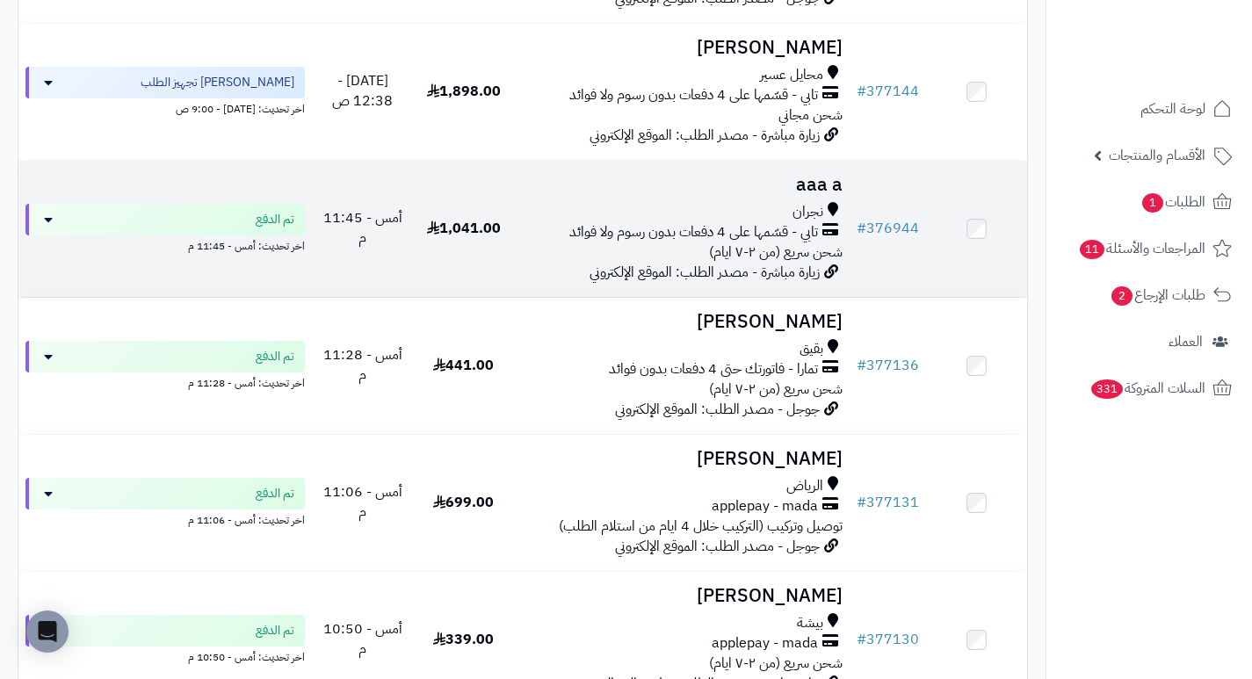
scroll to position [527, 0]
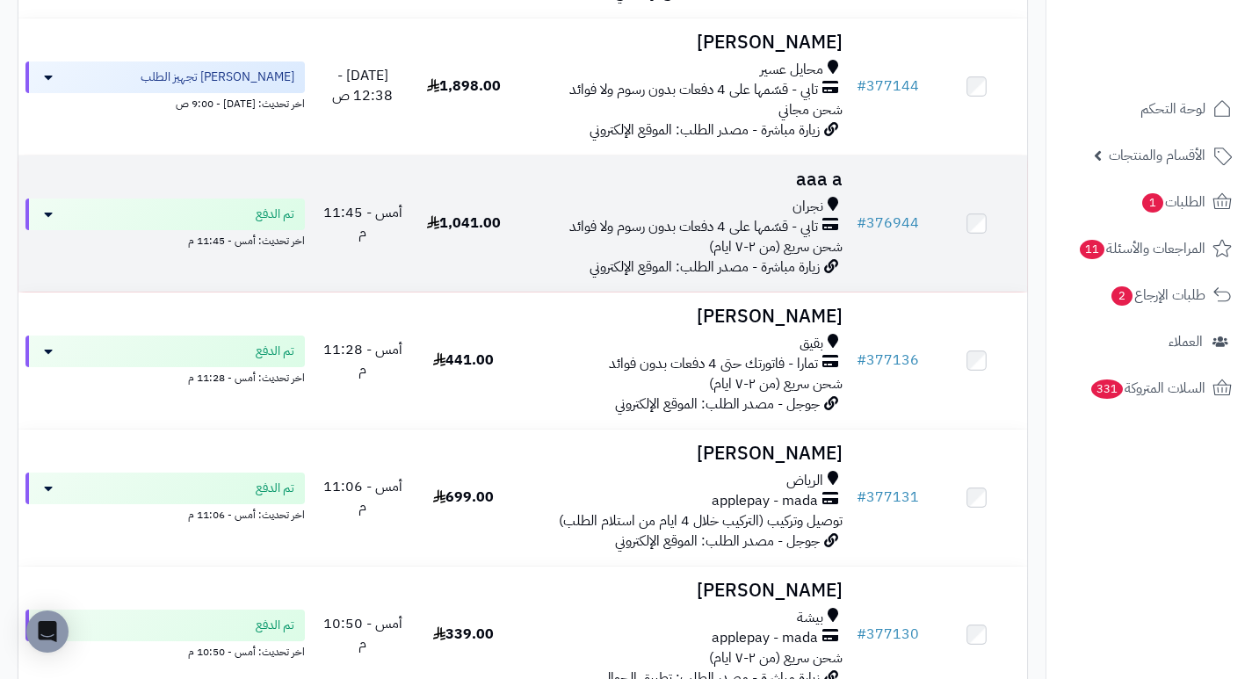
click at [832, 190] on h3 "aaa a" at bounding box center [682, 180] width 322 height 20
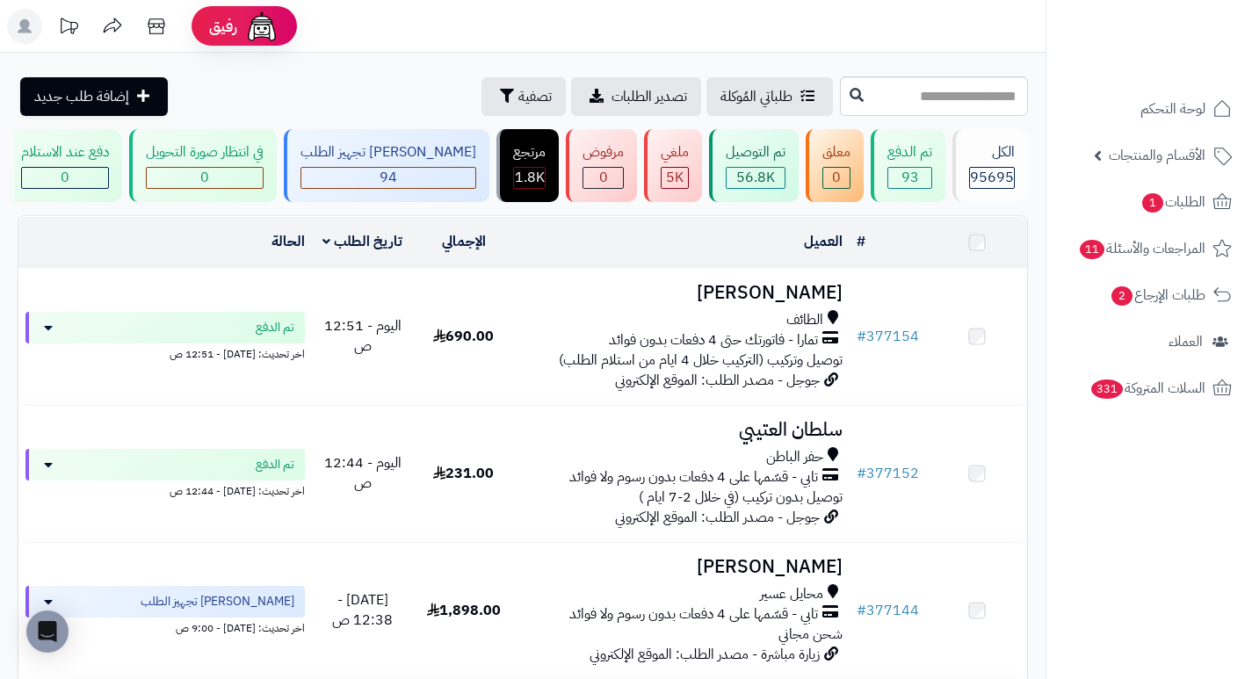
scroll to position [527, 0]
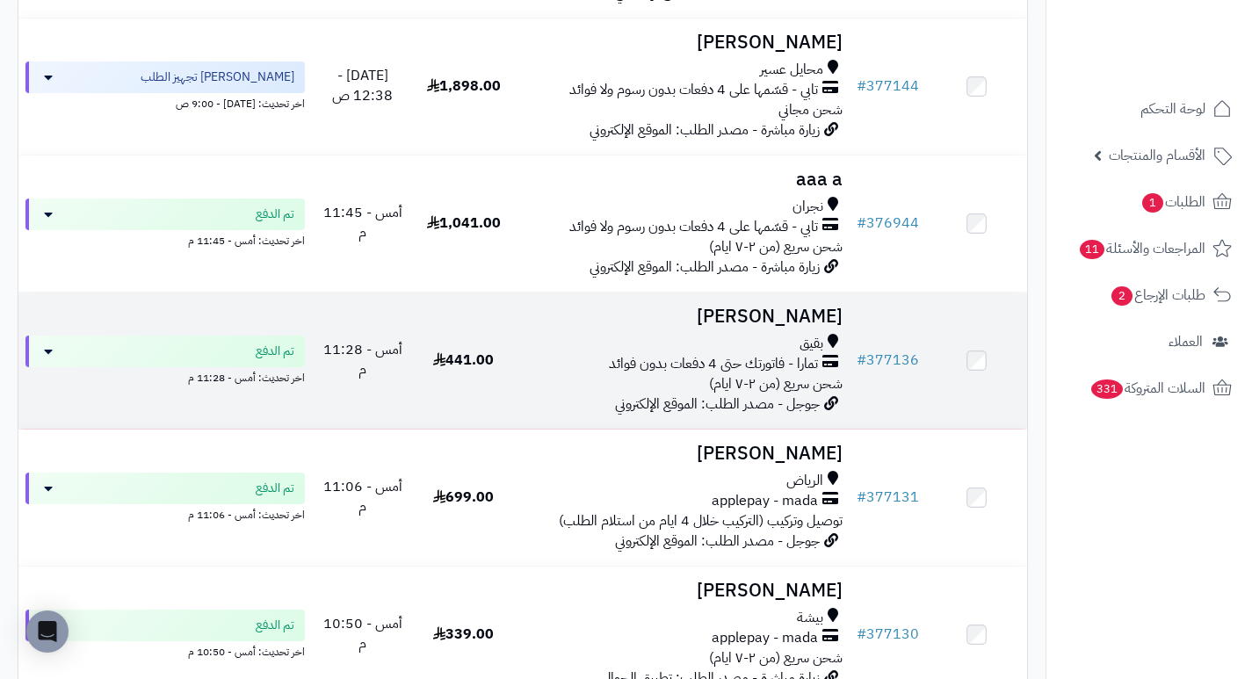
click at [816, 320] on h3 "[PERSON_NAME]" at bounding box center [682, 317] width 322 height 20
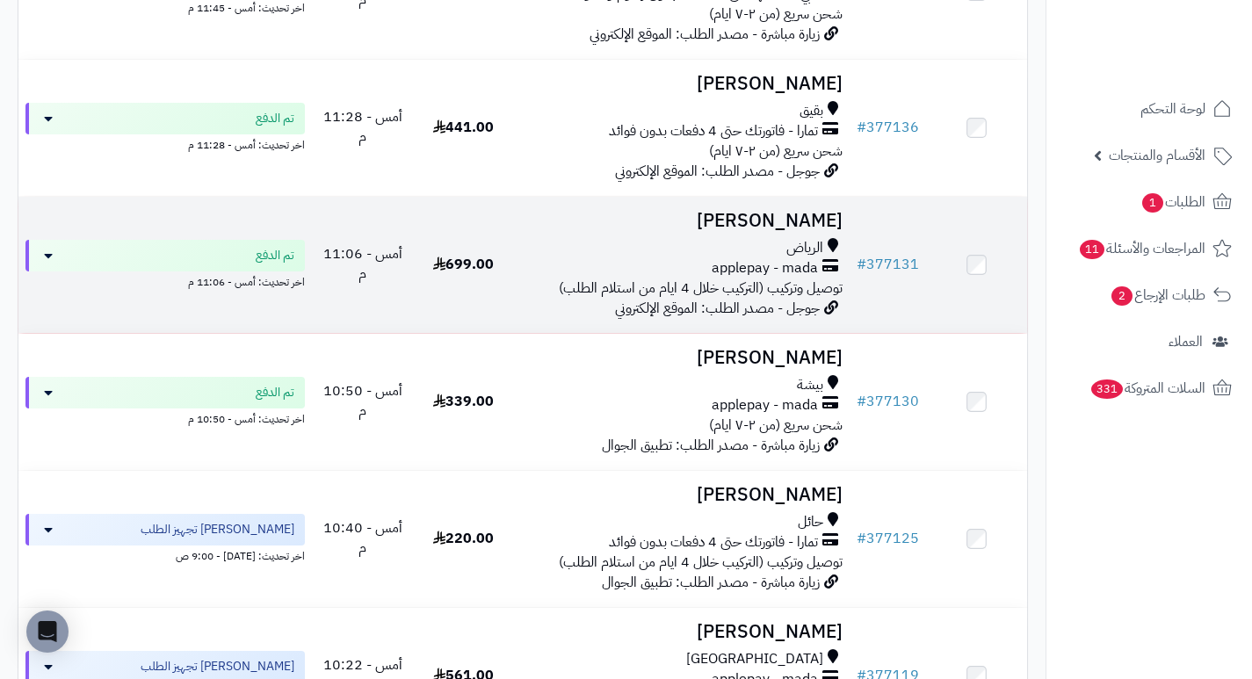
scroll to position [791, 0]
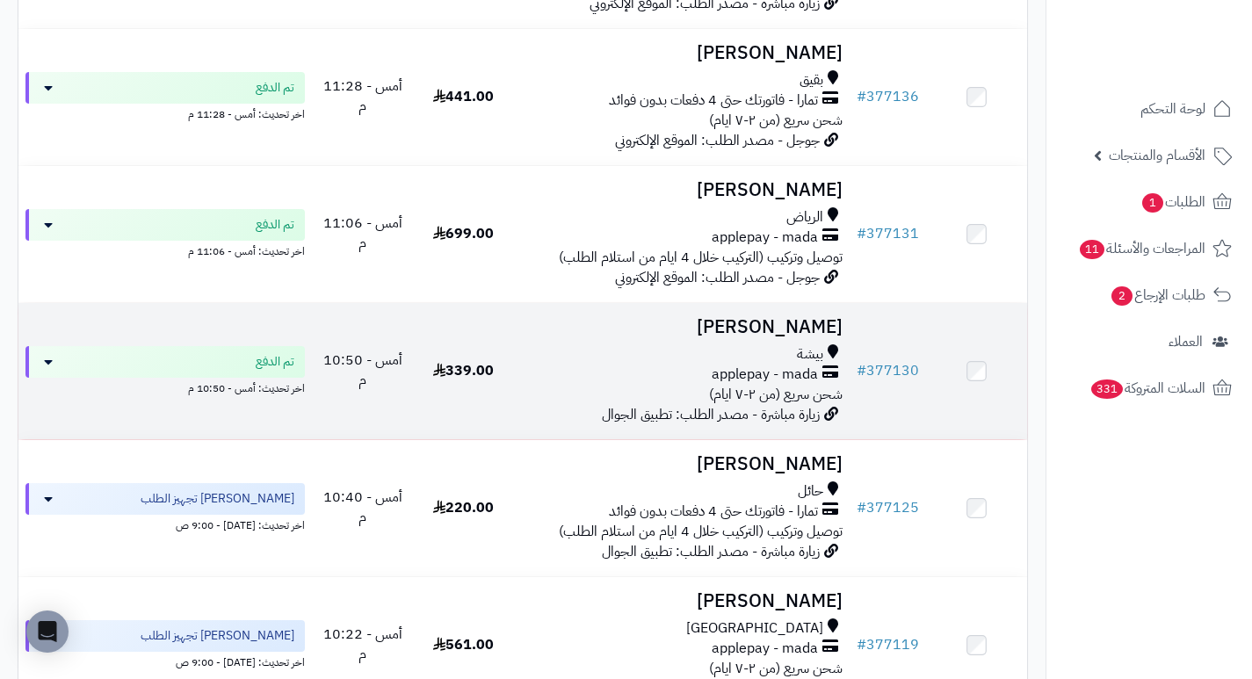
click at [817, 329] on h3 "[PERSON_NAME]" at bounding box center [682, 327] width 322 height 20
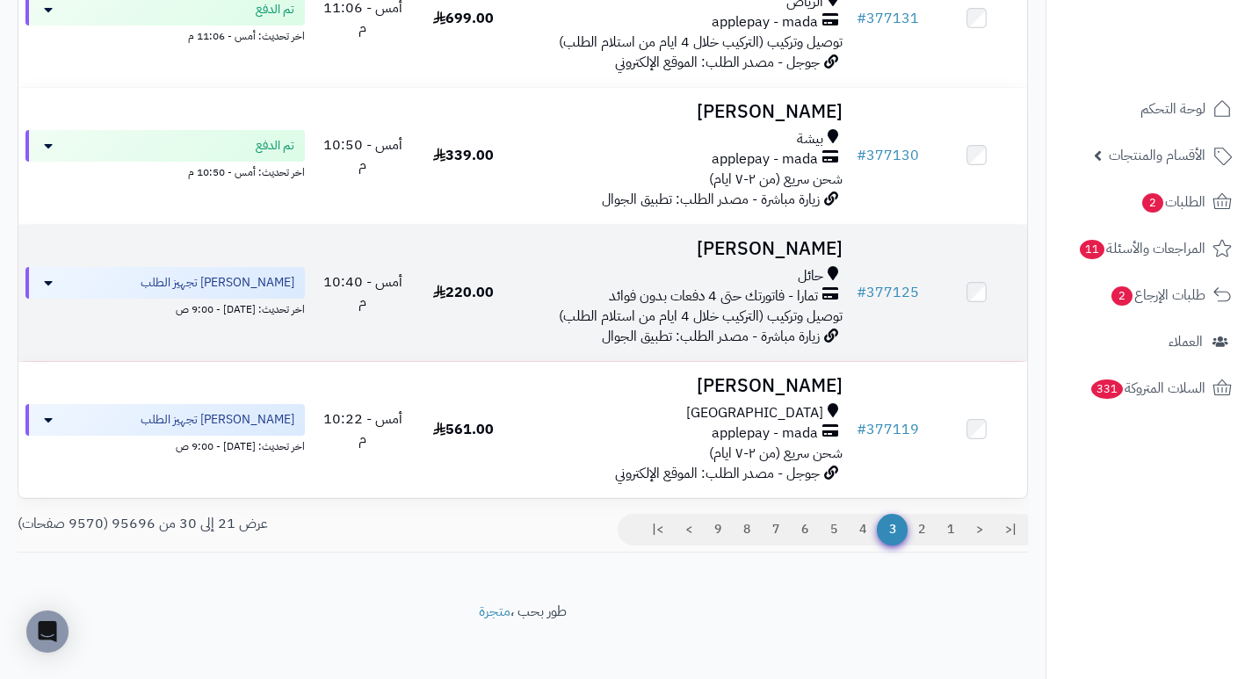
scroll to position [1164, 0]
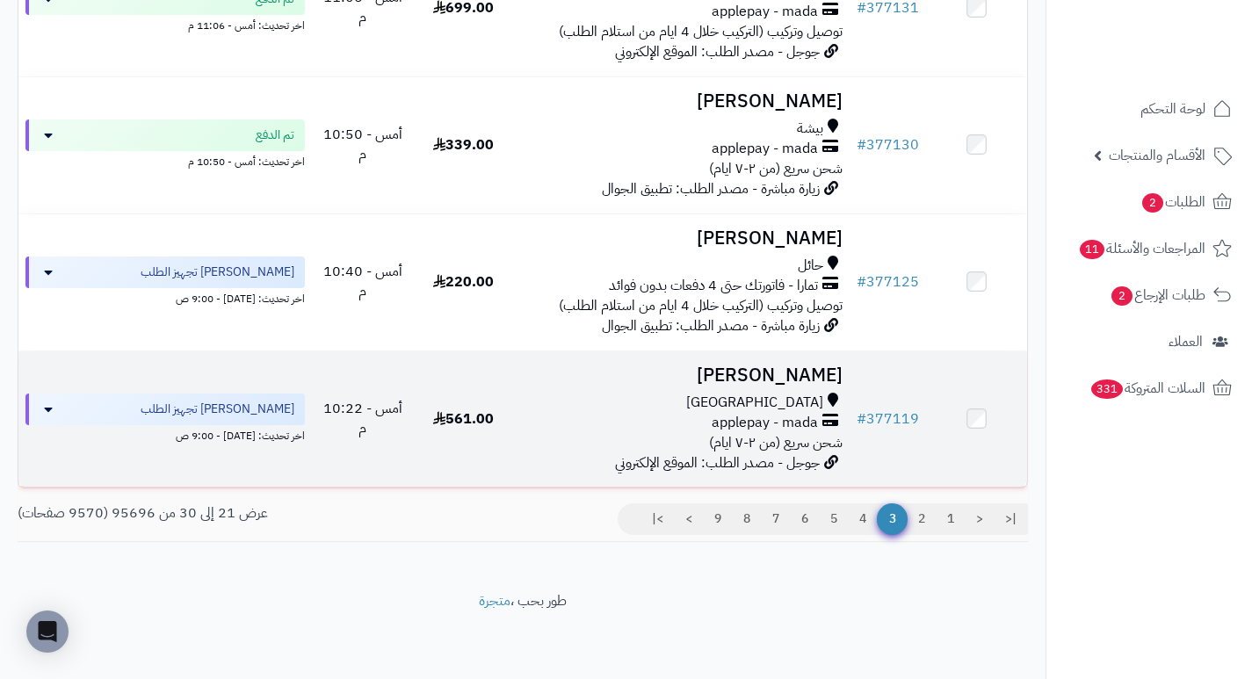
click at [765, 365] on h3 "Layla Alshammakhi" at bounding box center [682, 375] width 322 height 20
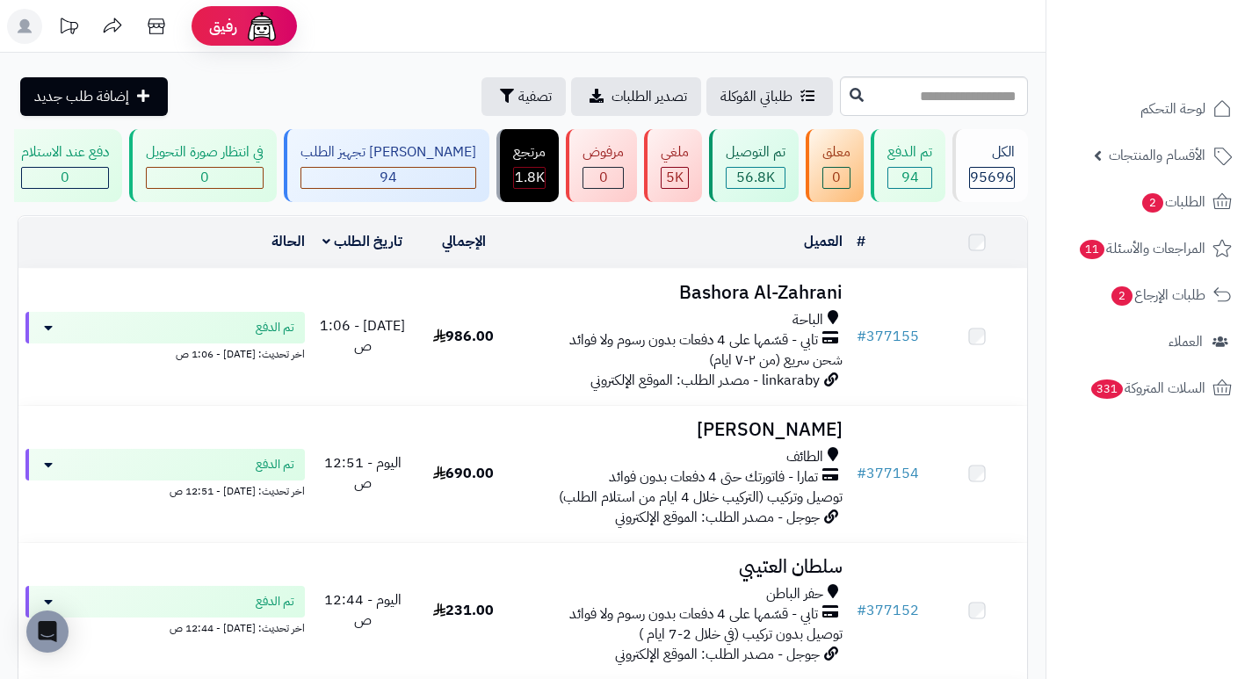
scroll to position [1164, 0]
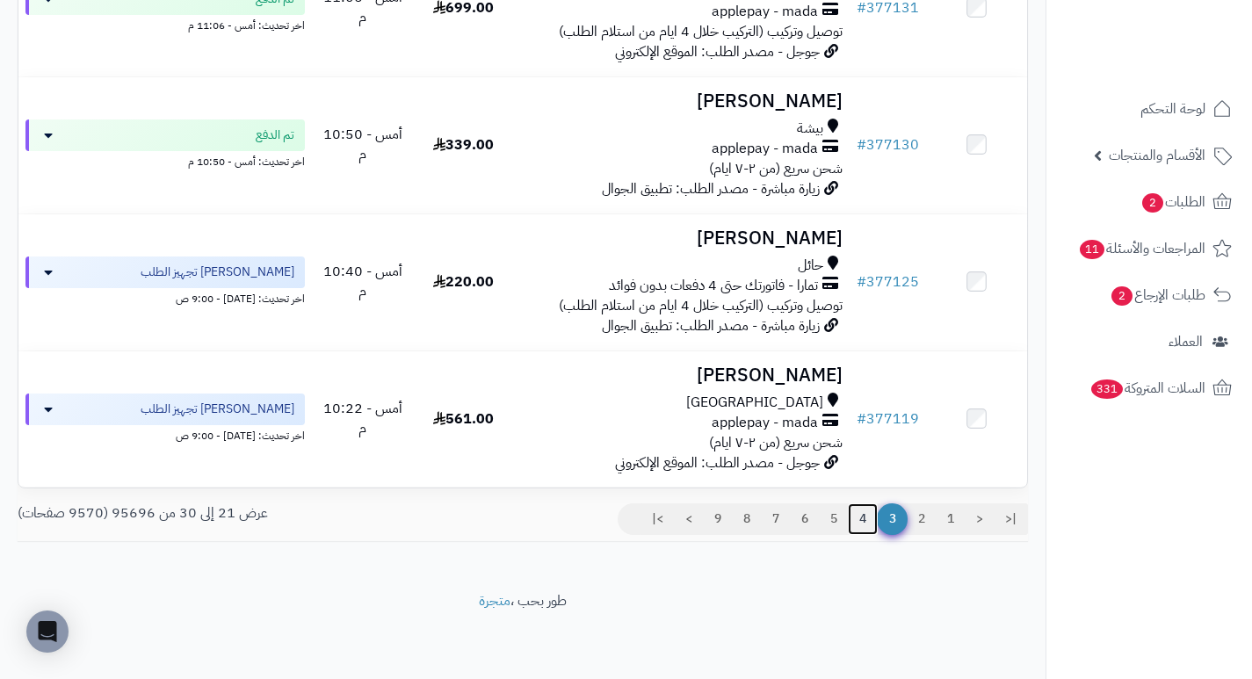
click at [865, 521] on link "4" at bounding box center [863, 519] width 30 height 32
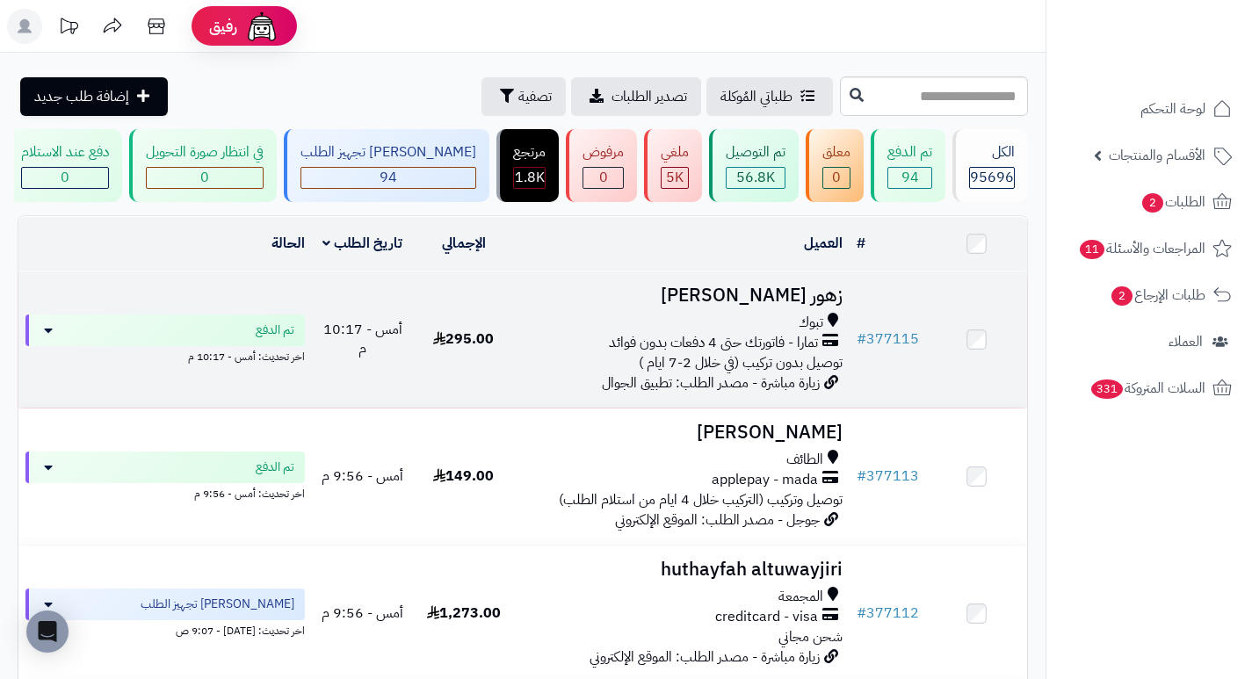
click at [828, 306] on h3 "زهور [PERSON_NAME]" at bounding box center [682, 295] width 322 height 20
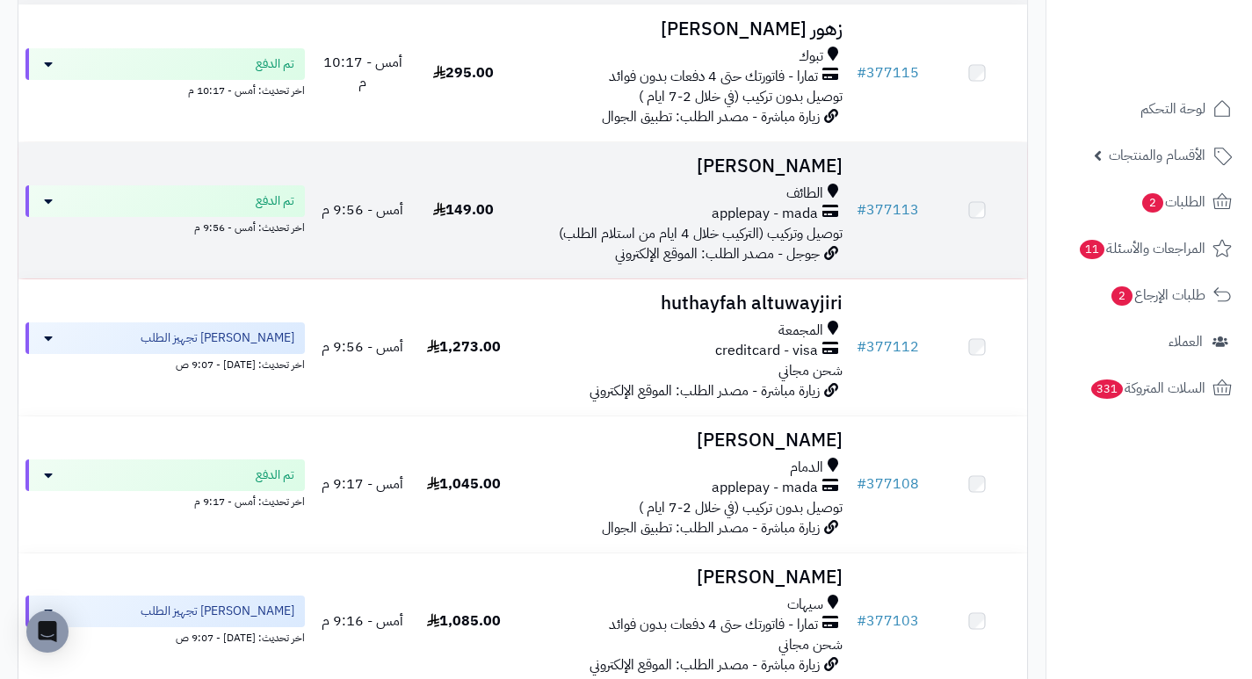
scroll to position [264, 0]
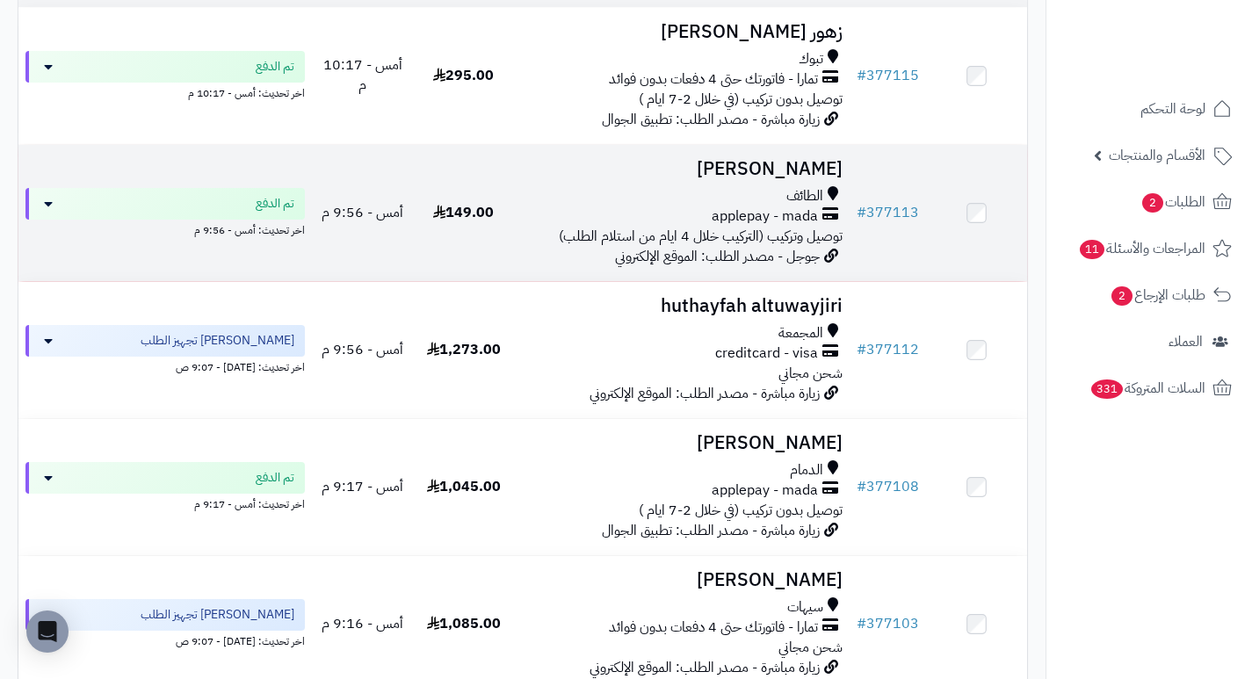
click at [806, 175] on h3 "[PERSON_NAME]" at bounding box center [682, 169] width 322 height 20
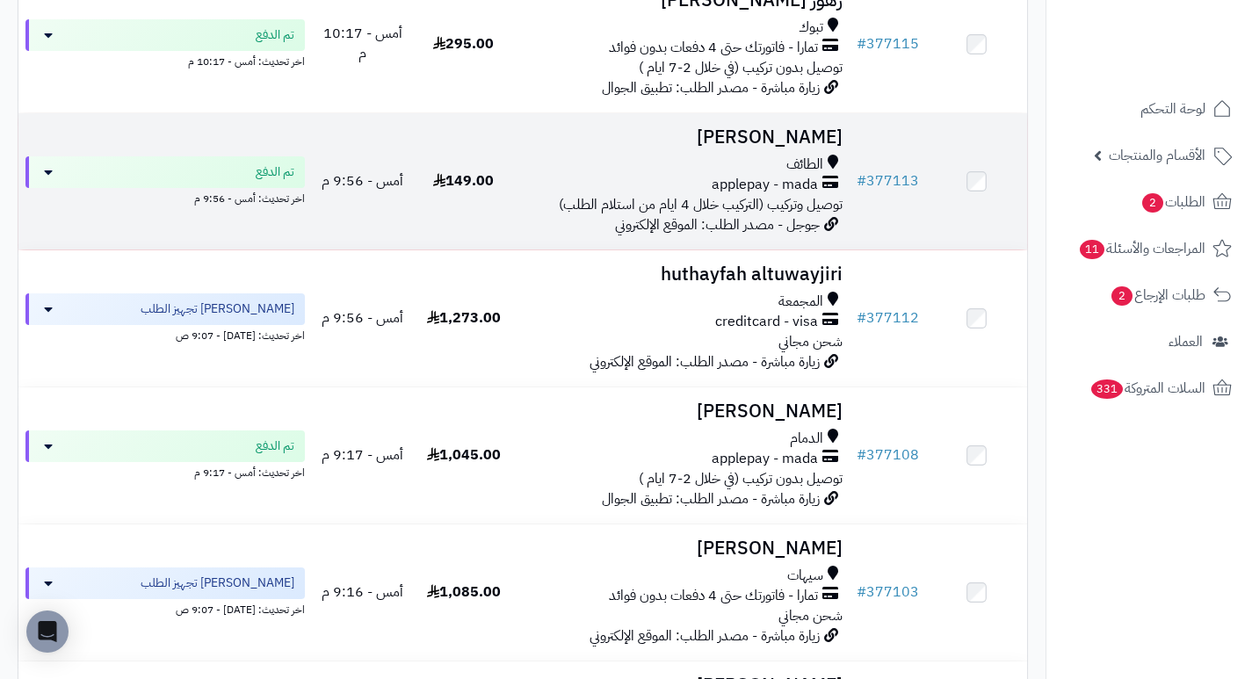
scroll to position [351, 0]
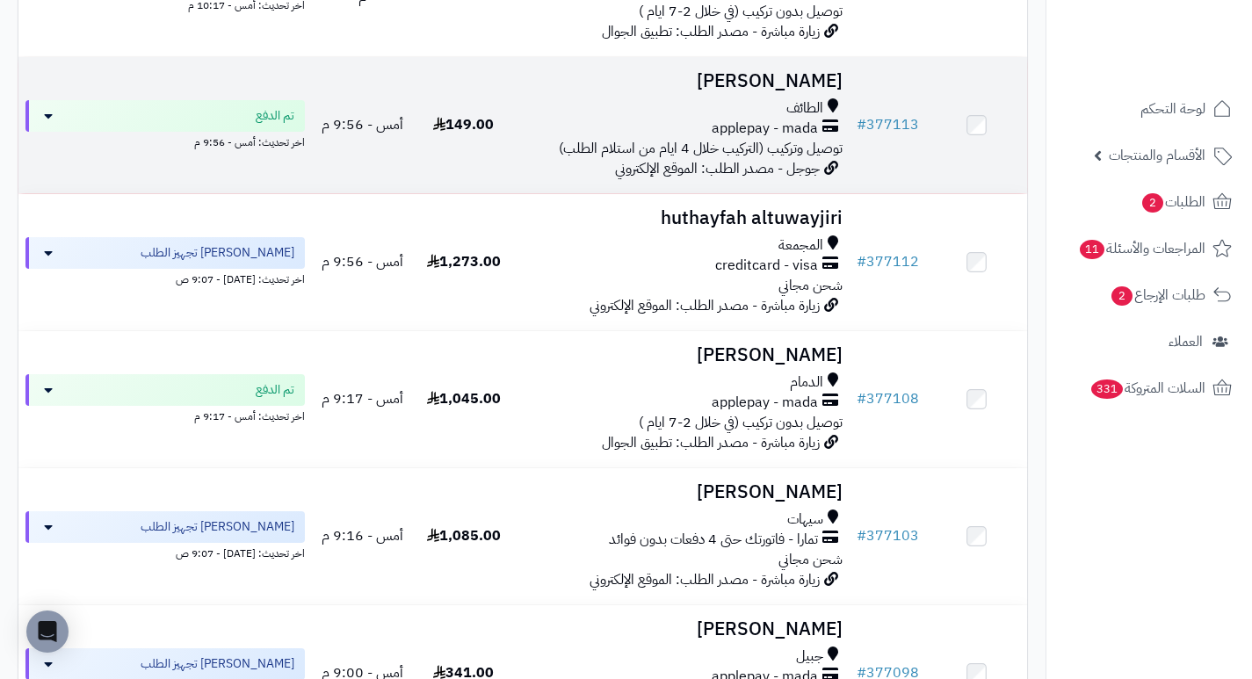
click at [795, 90] on h3 "[PERSON_NAME]" at bounding box center [682, 81] width 322 height 20
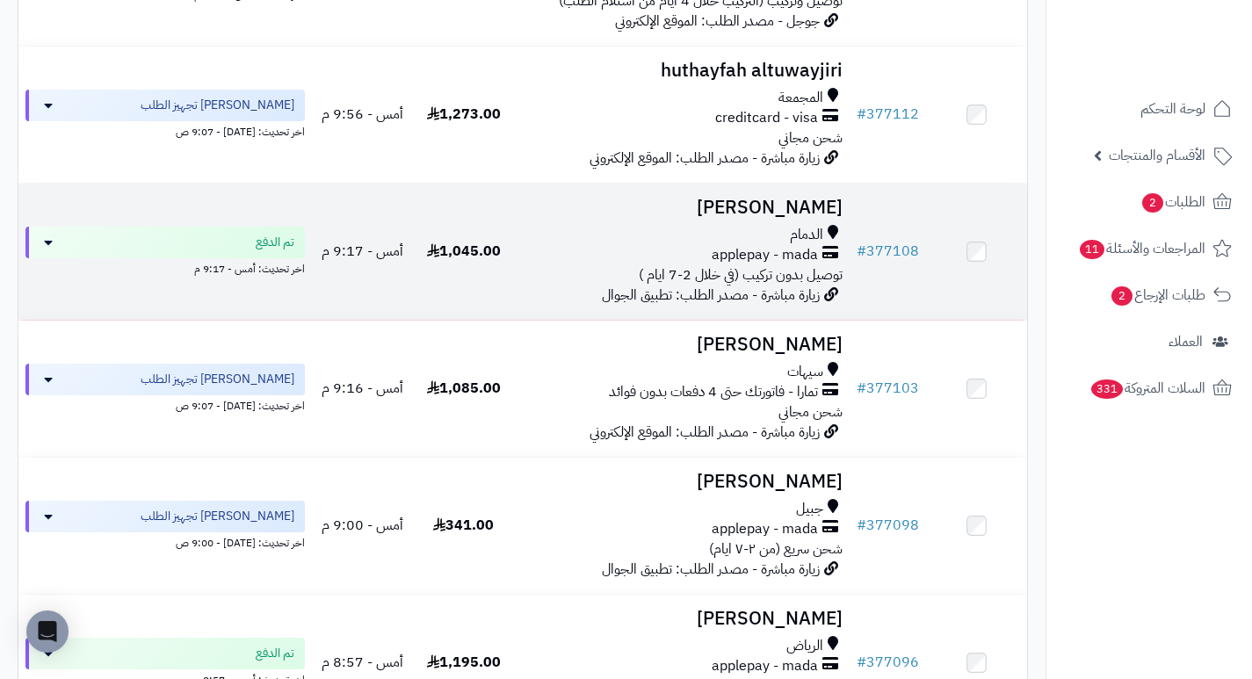
scroll to position [527, 0]
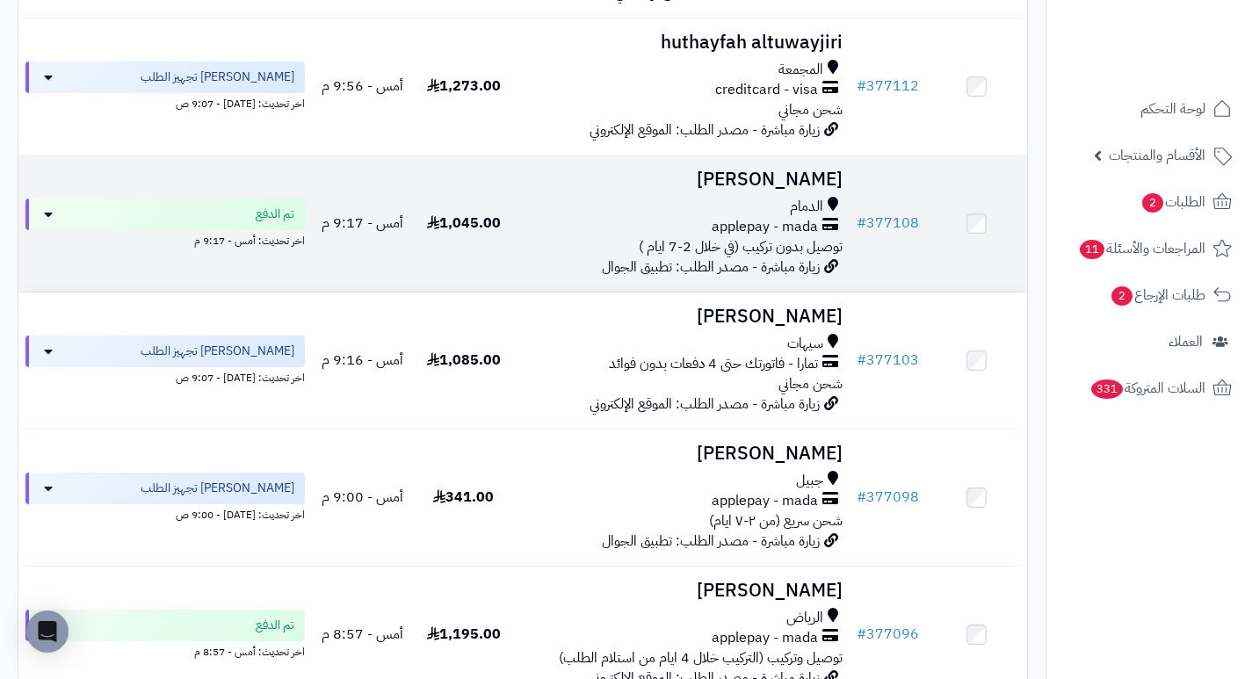
click at [792, 182] on h3 "[PERSON_NAME]" at bounding box center [682, 180] width 322 height 20
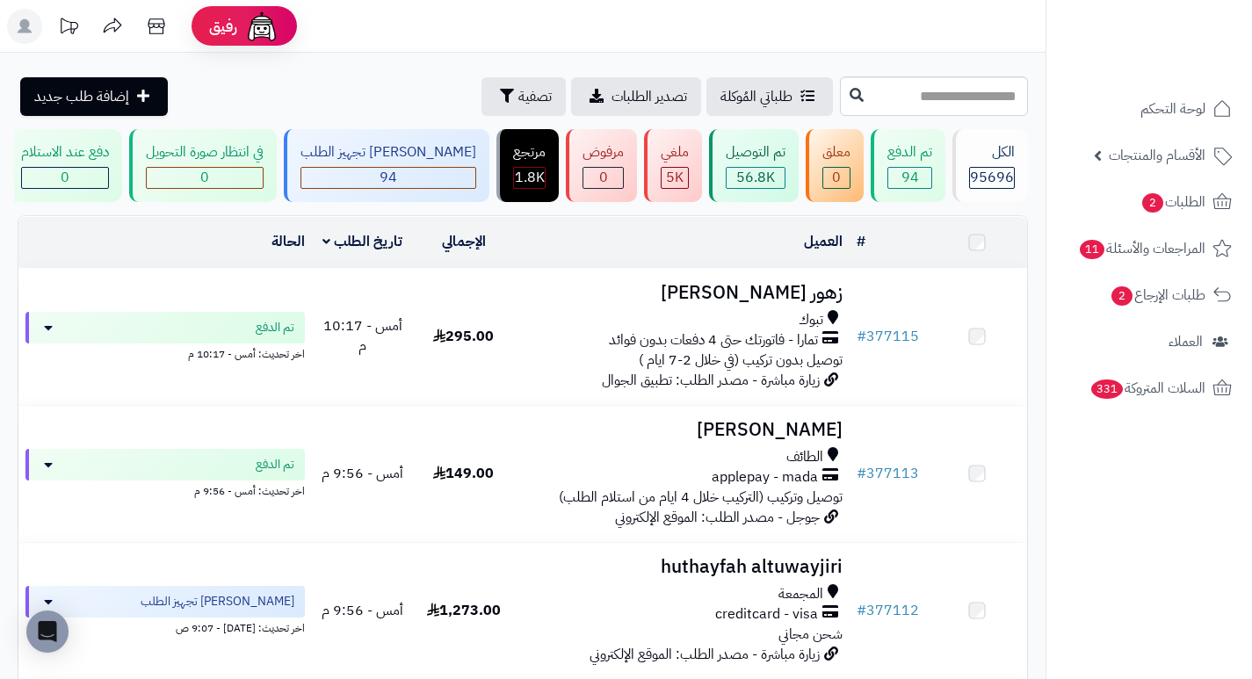
scroll to position [527, 0]
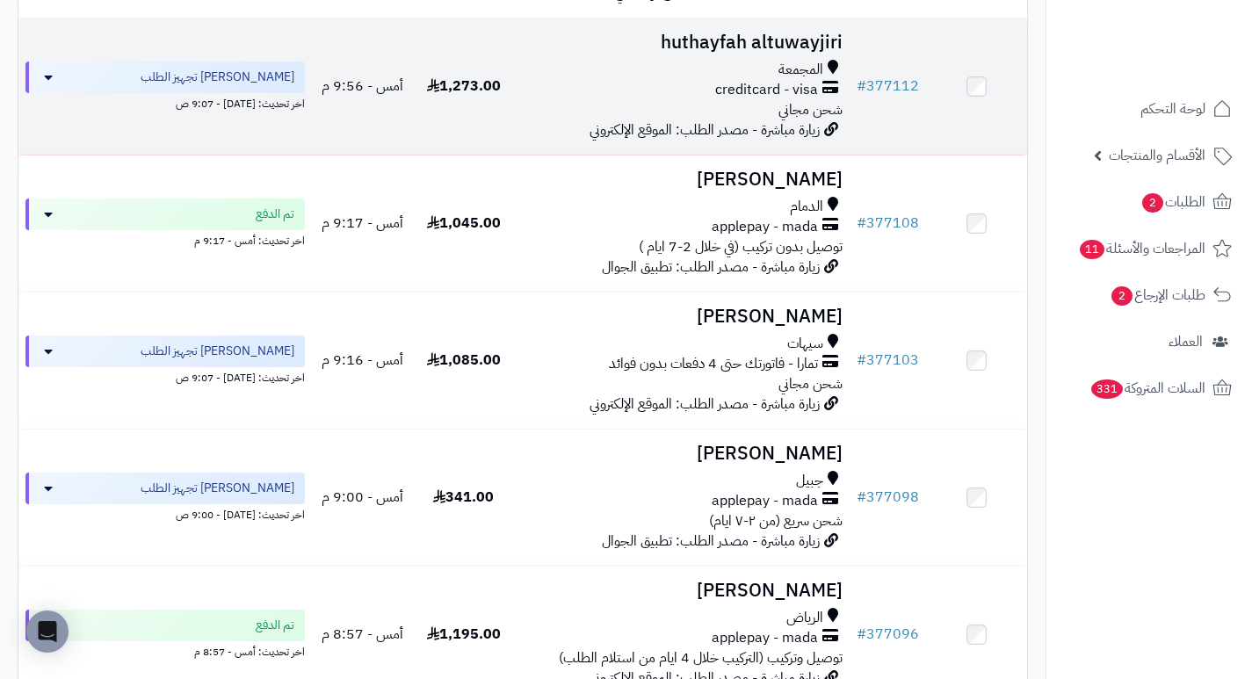
click at [749, 53] on h3 "huthayfah altuwayjiri" at bounding box center [682, 43] width 322 height 20
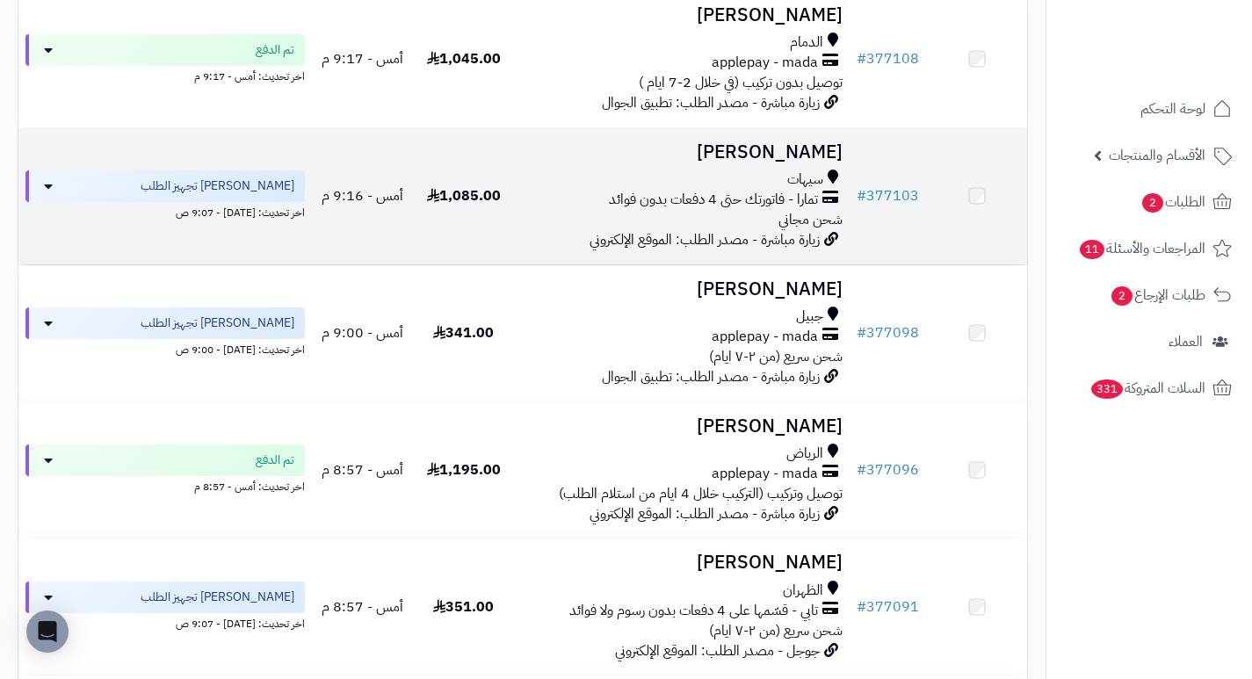
scroll to position [703, 0]
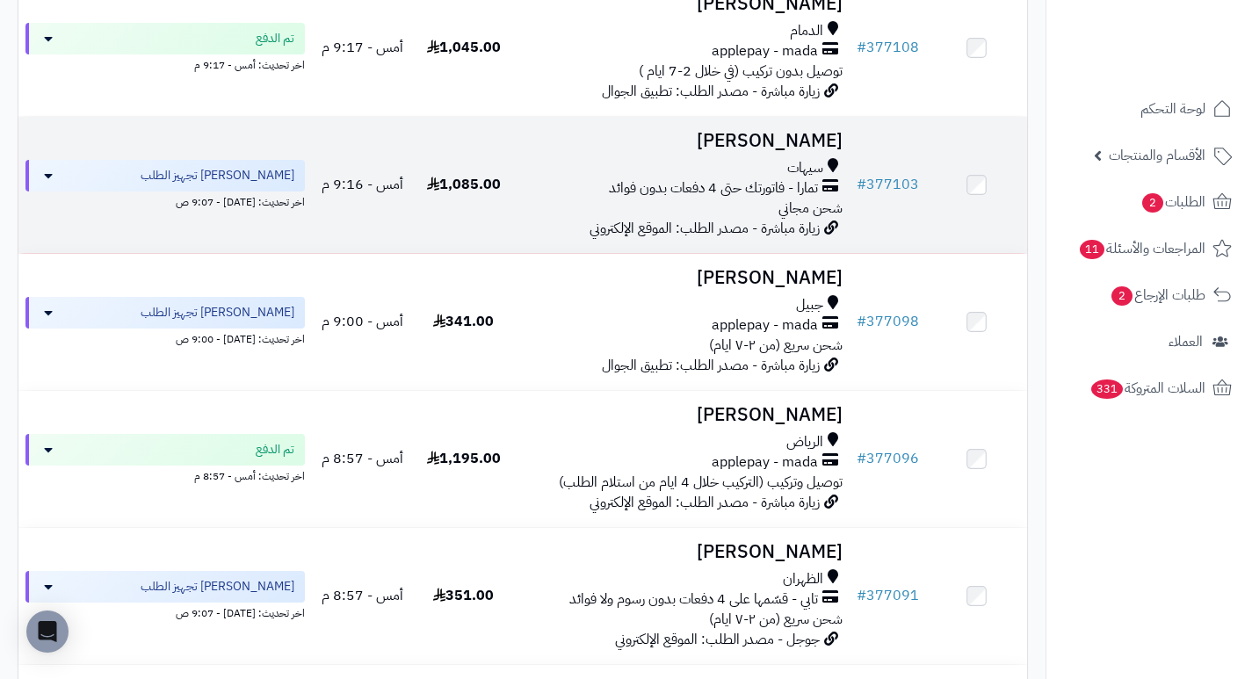
click at [786, 147] on h3 "[PERSON_NAME]" at bounding box center [682, 141] width 322 height 20
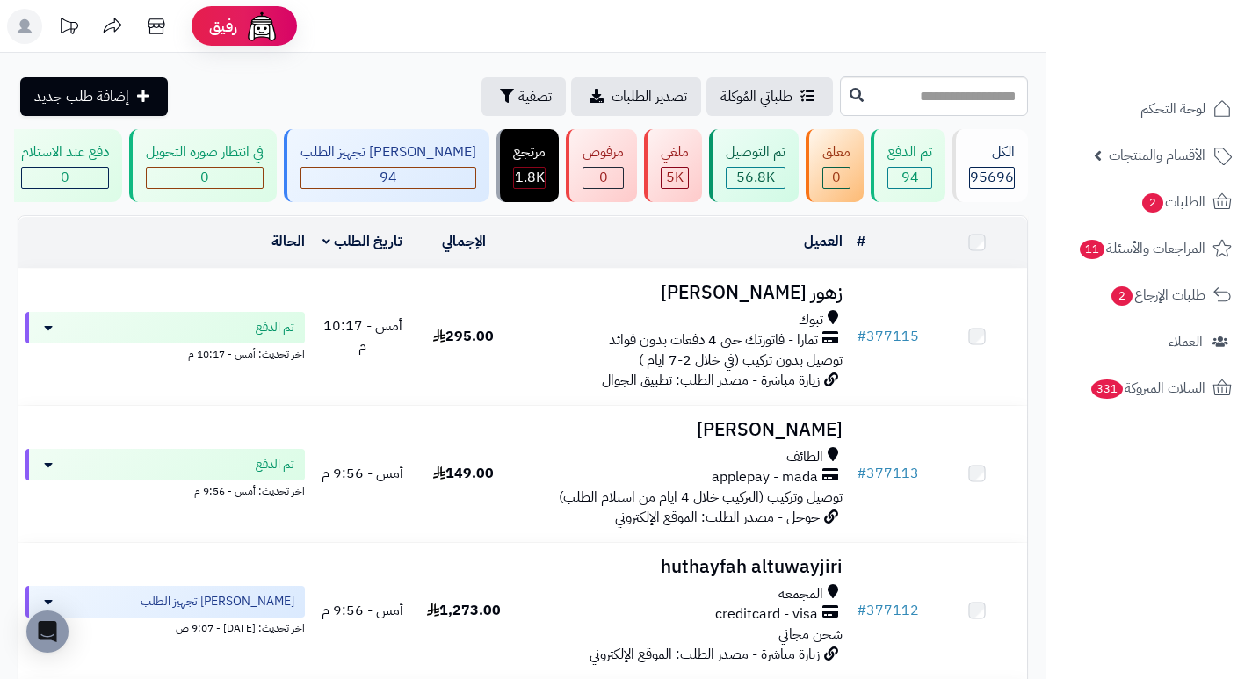
scroll to position [703, 0]
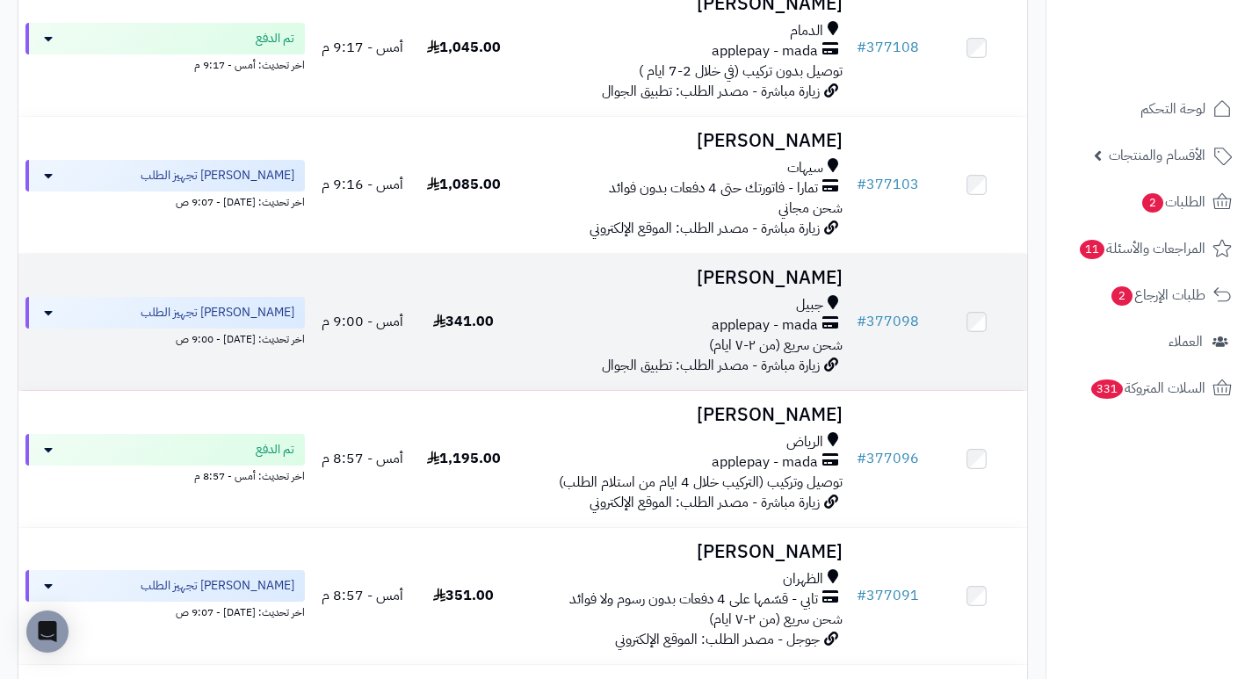
click at [805, 276] on h3 "فاطمه عاتي" at bounding box center [682, 278] width 322 height 20
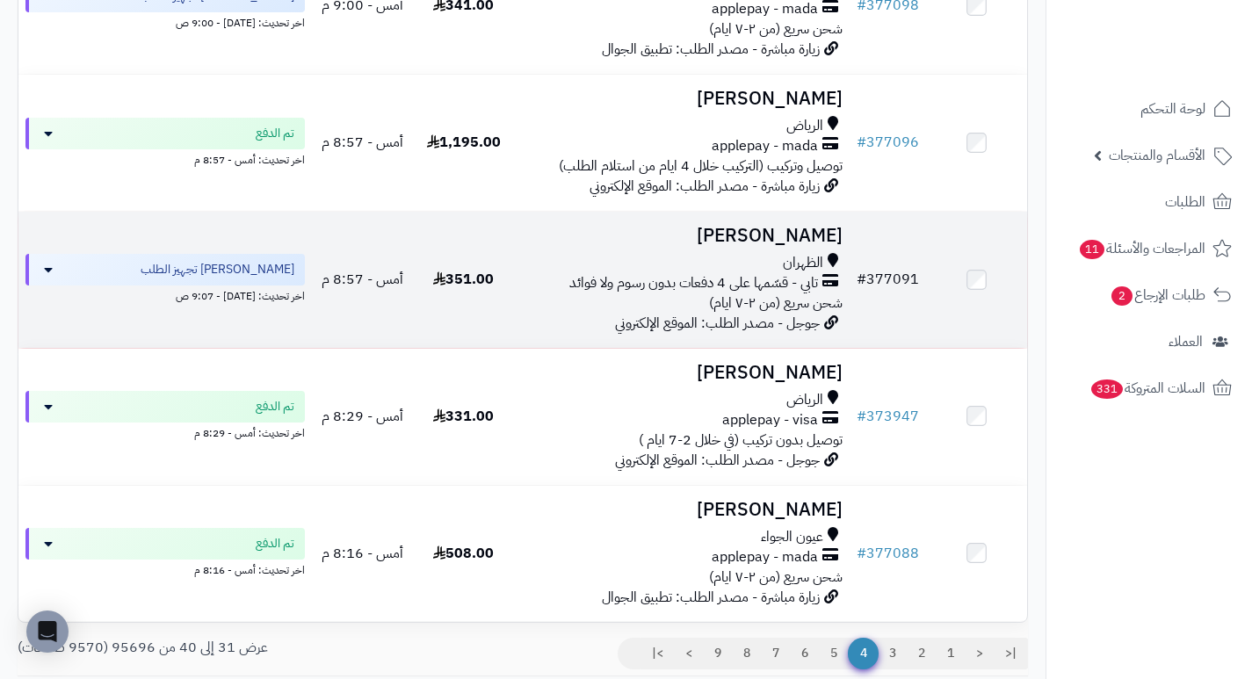
scroll to position [1054, 0]
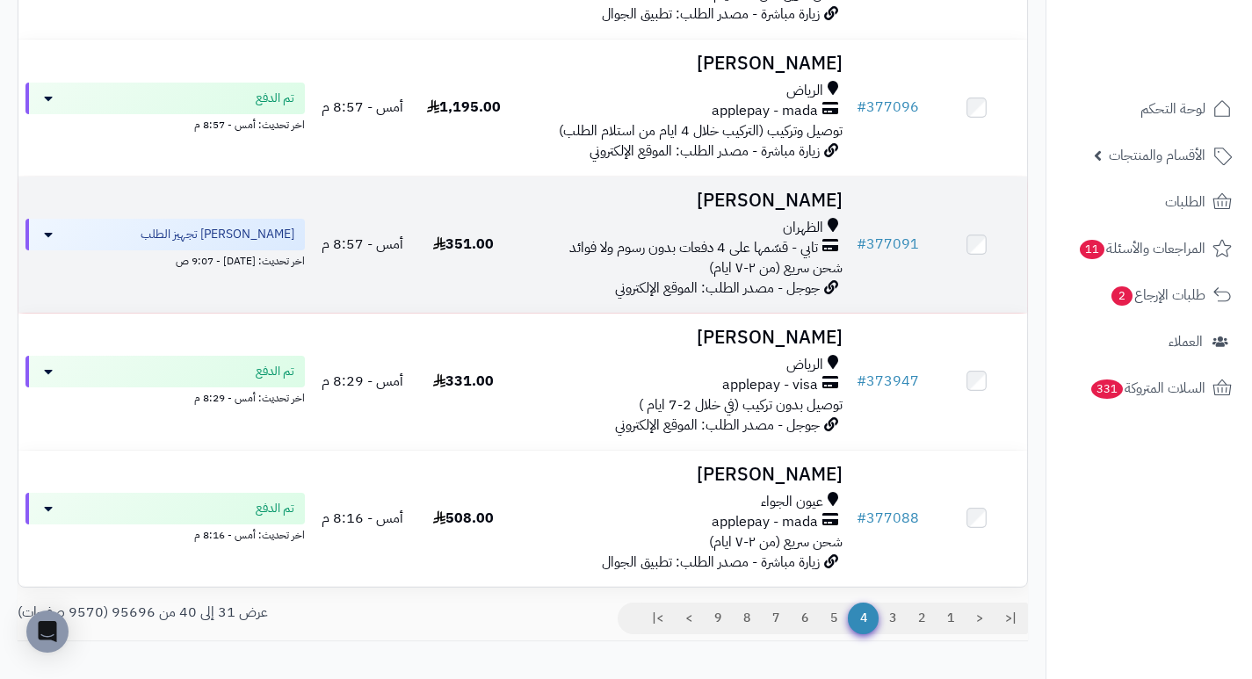
click at [813, 208] on h3 "[PERSON_NAME]" at bounding box center [682, 201] width 322 height 20
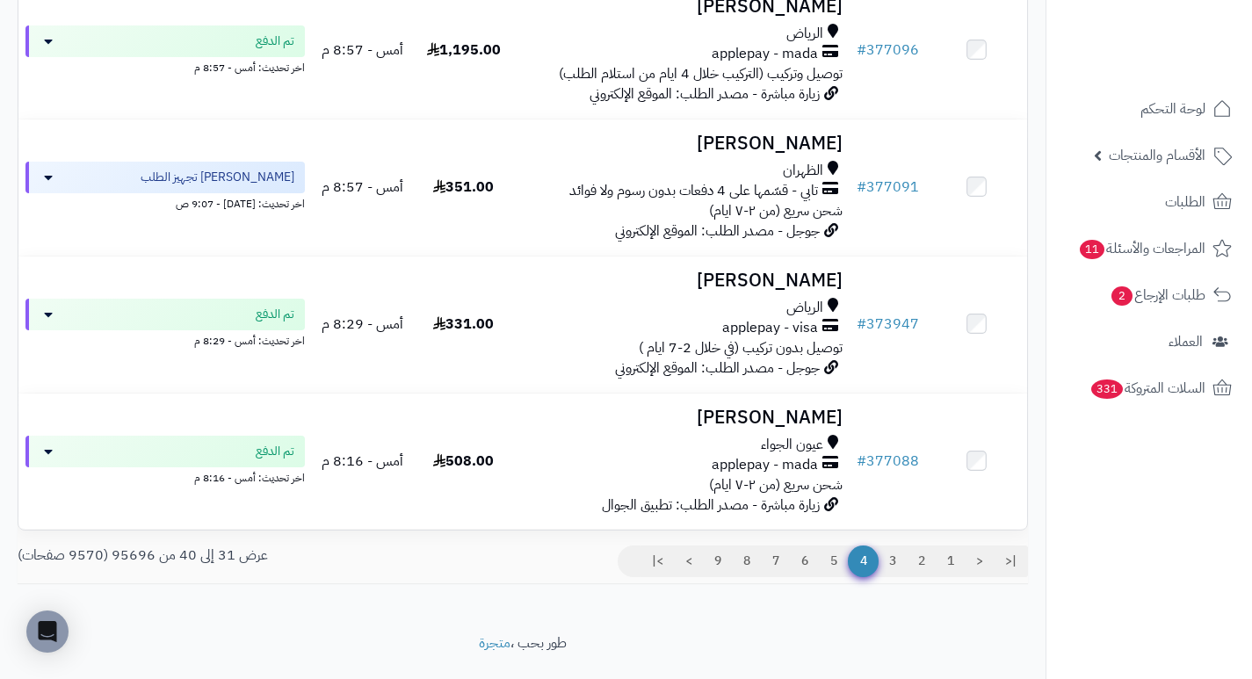
scroll to position [1142, 0]
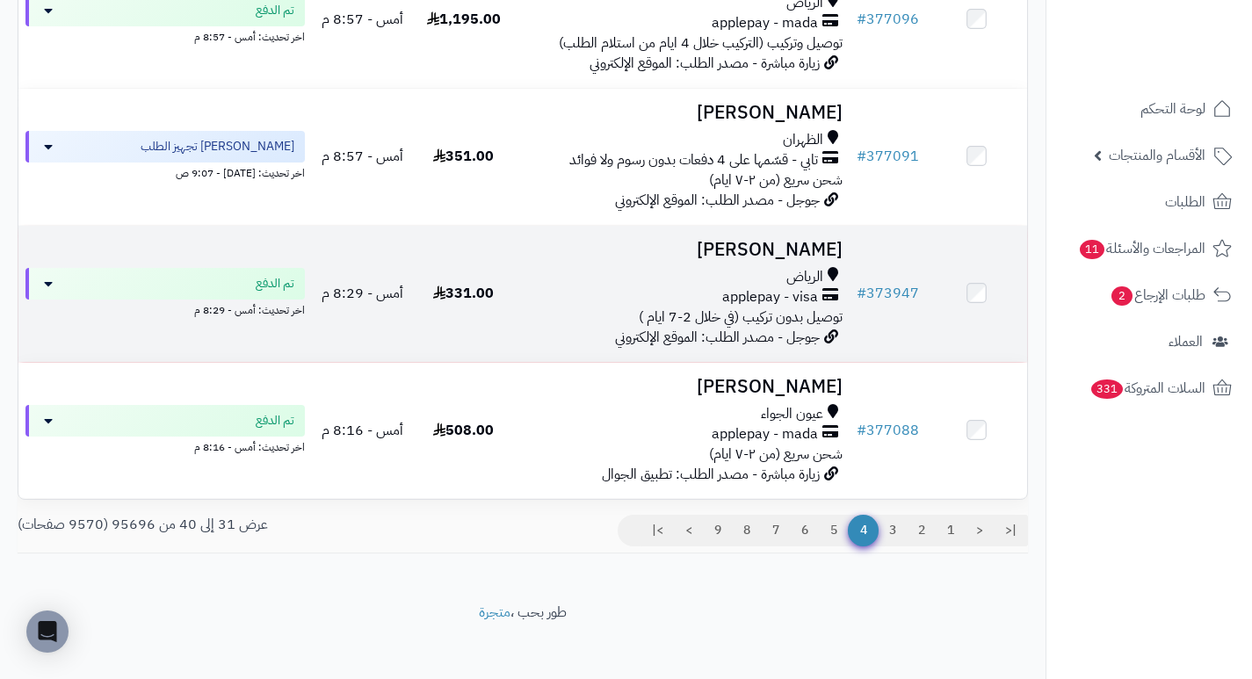
click at [825, 258] on h3 "[PERSON_NAME]" at bounding box center [682, 250] width 322 height 20
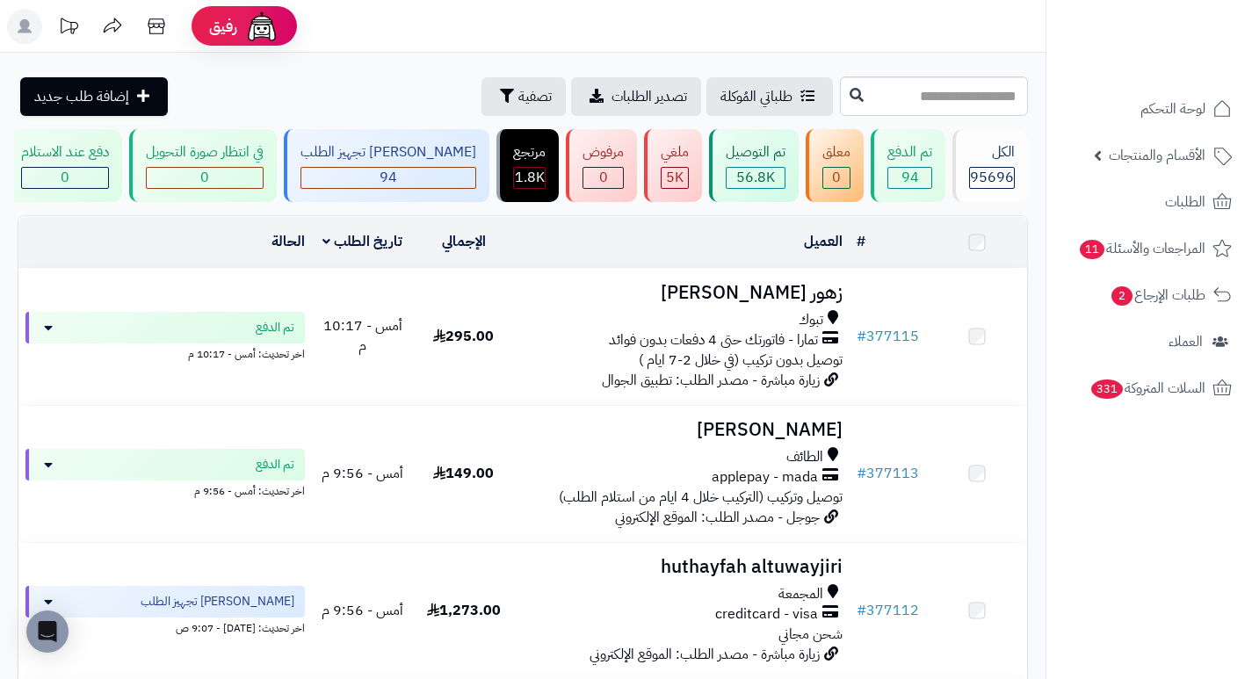
scroll to position [1142, 0]
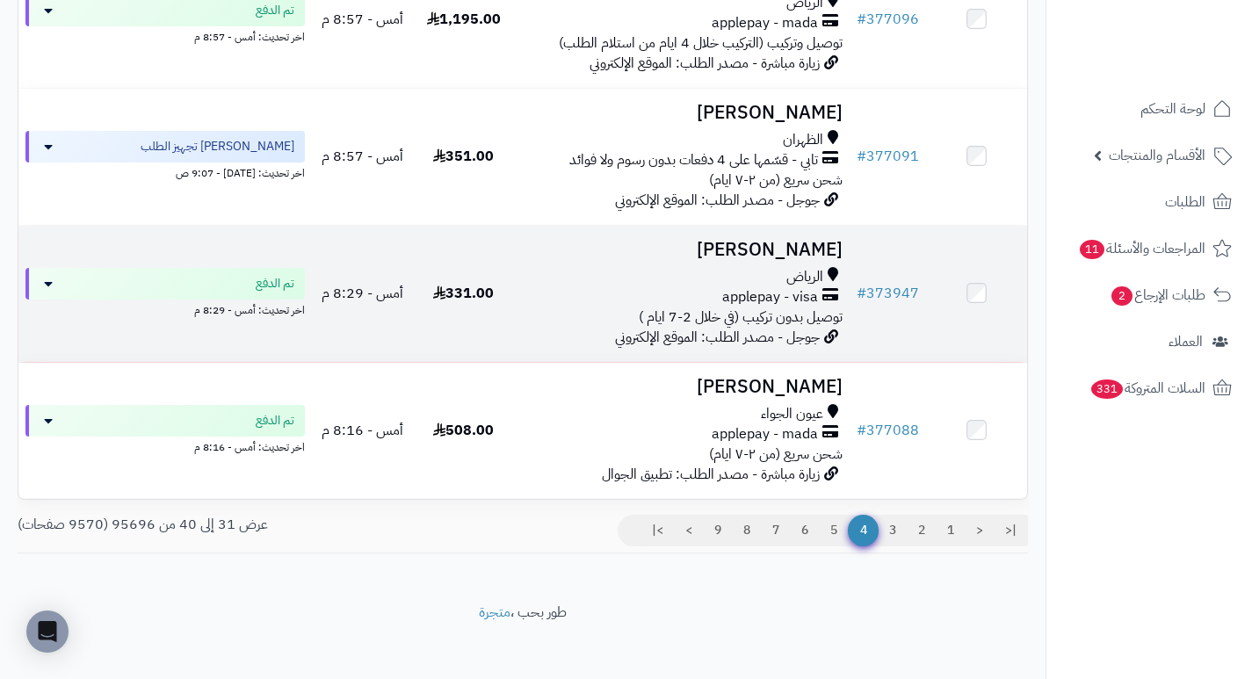
click at [786, 260] on h3 "[PERSON_NAME]" at bounding box center [682, 250] width 322 height 20
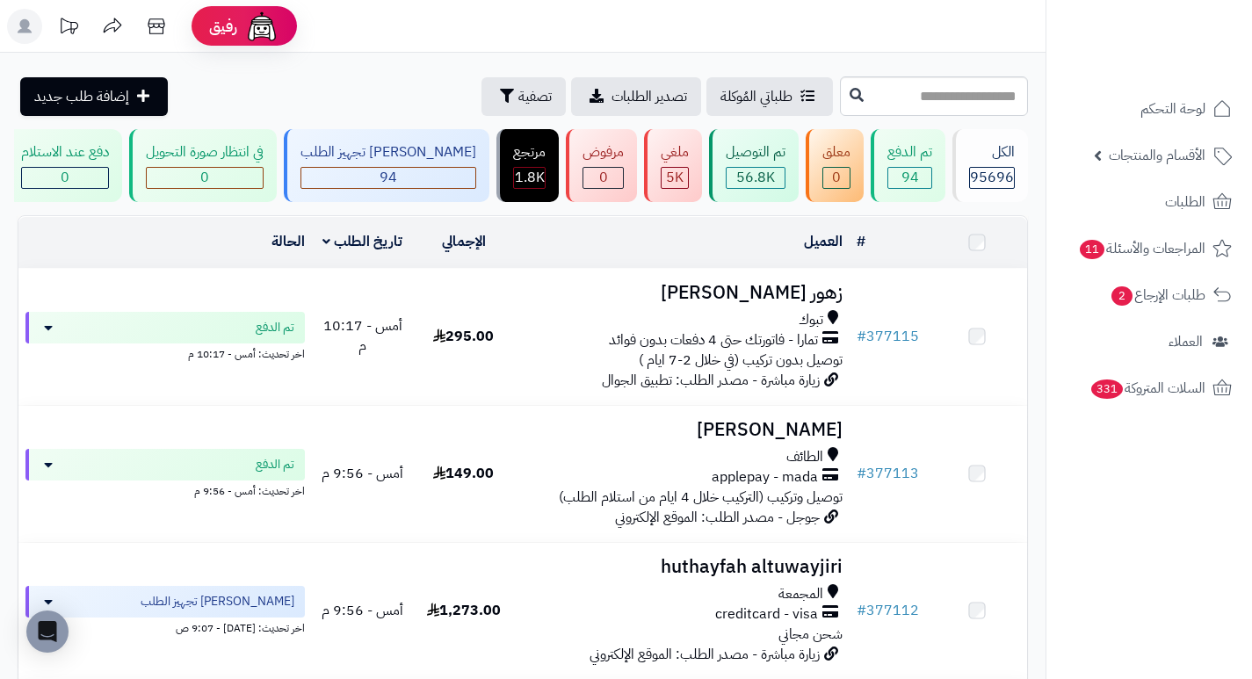
scroll to position [1142, 0]
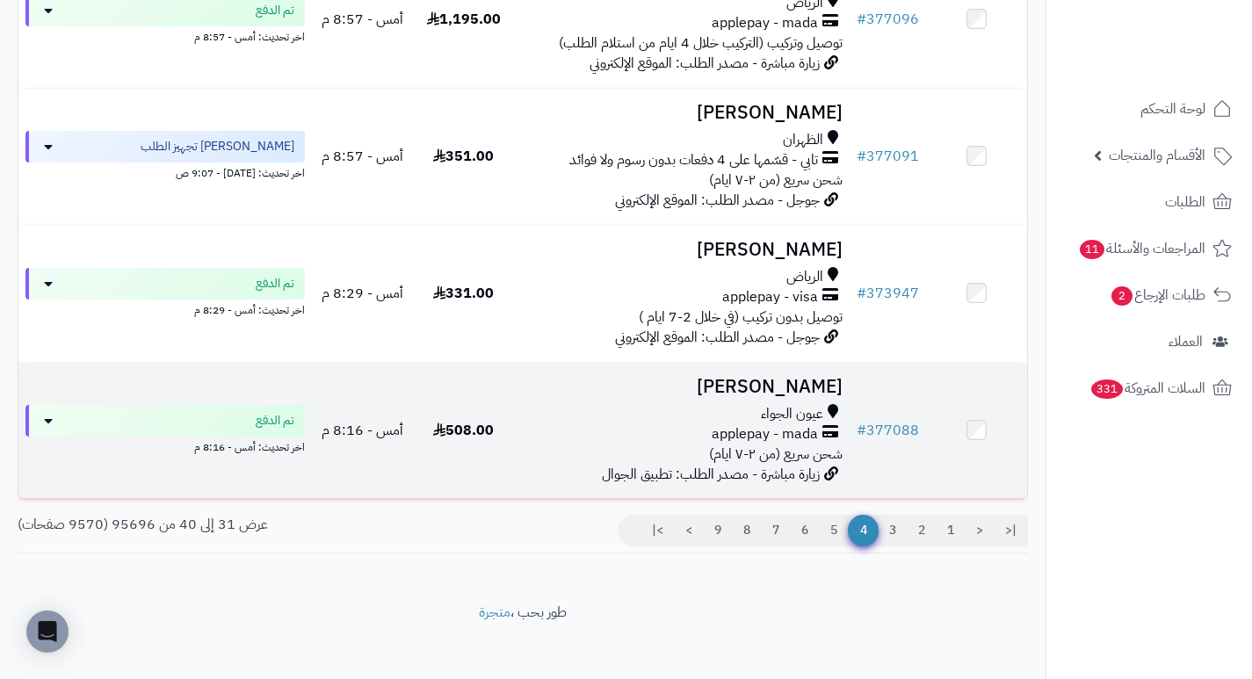
click at [804, 397] on h3 "[PERSON_NAME]" at bounding box center [682, 387] width 322 height 20
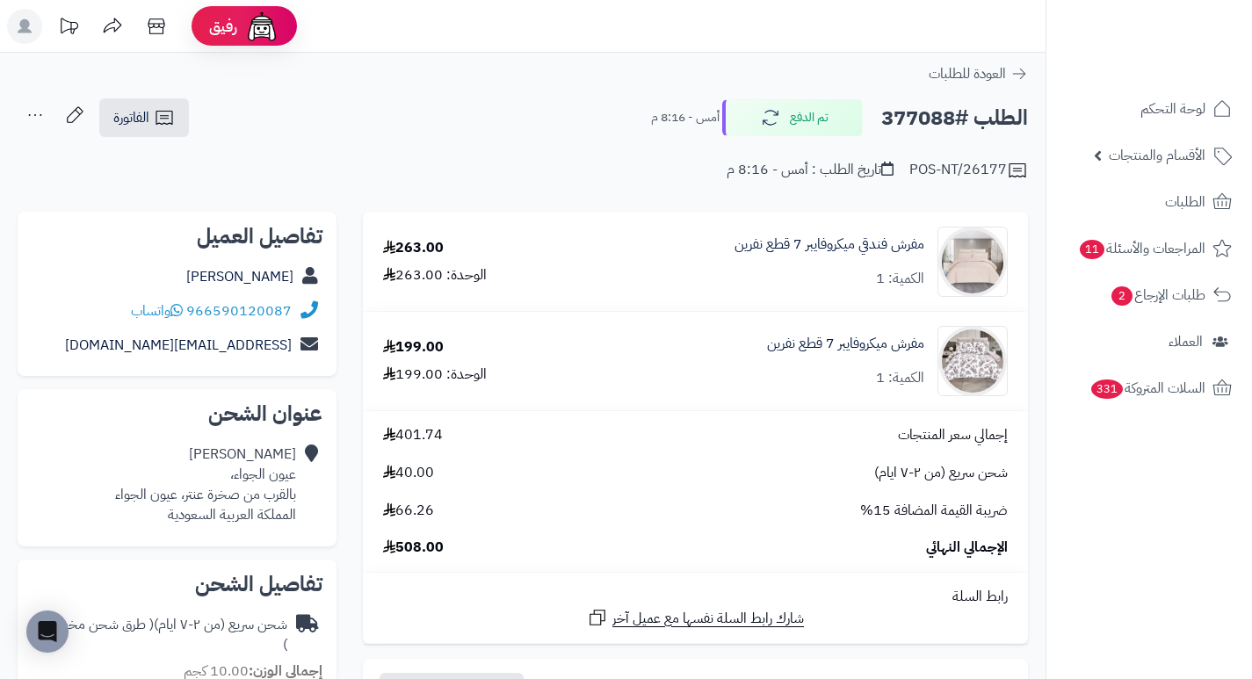
drag, startPoint x: 710, startPoint y: 285, endPoint x: 667, endPoint y: 271, distance: 45.3
click at [667, 271] on div "مفرش فندقي ميكروفايبر 7 قطع نفرين الكمية: 1" at bounding box center [800, 262] width 441 height 70
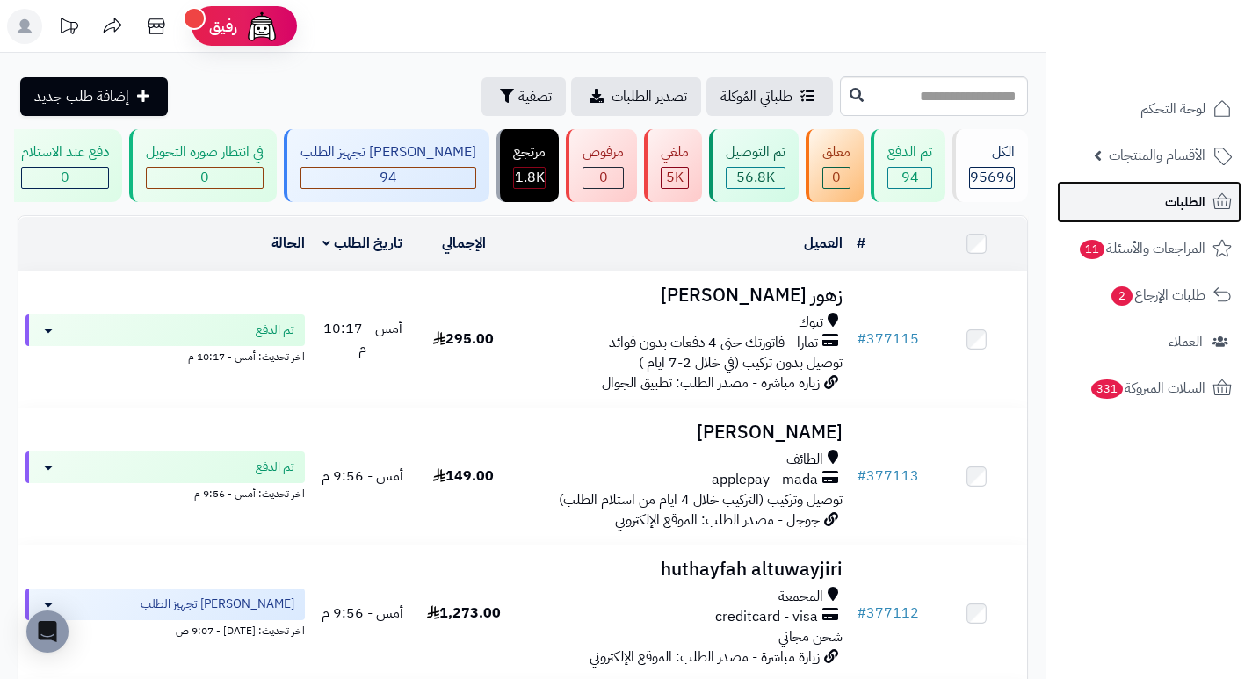
click at [1186, 210] on span "الطلبات" at bounding box center [1185, 202] width 40 height 25
